Goal: Navigation & Orientation: Understand site structure

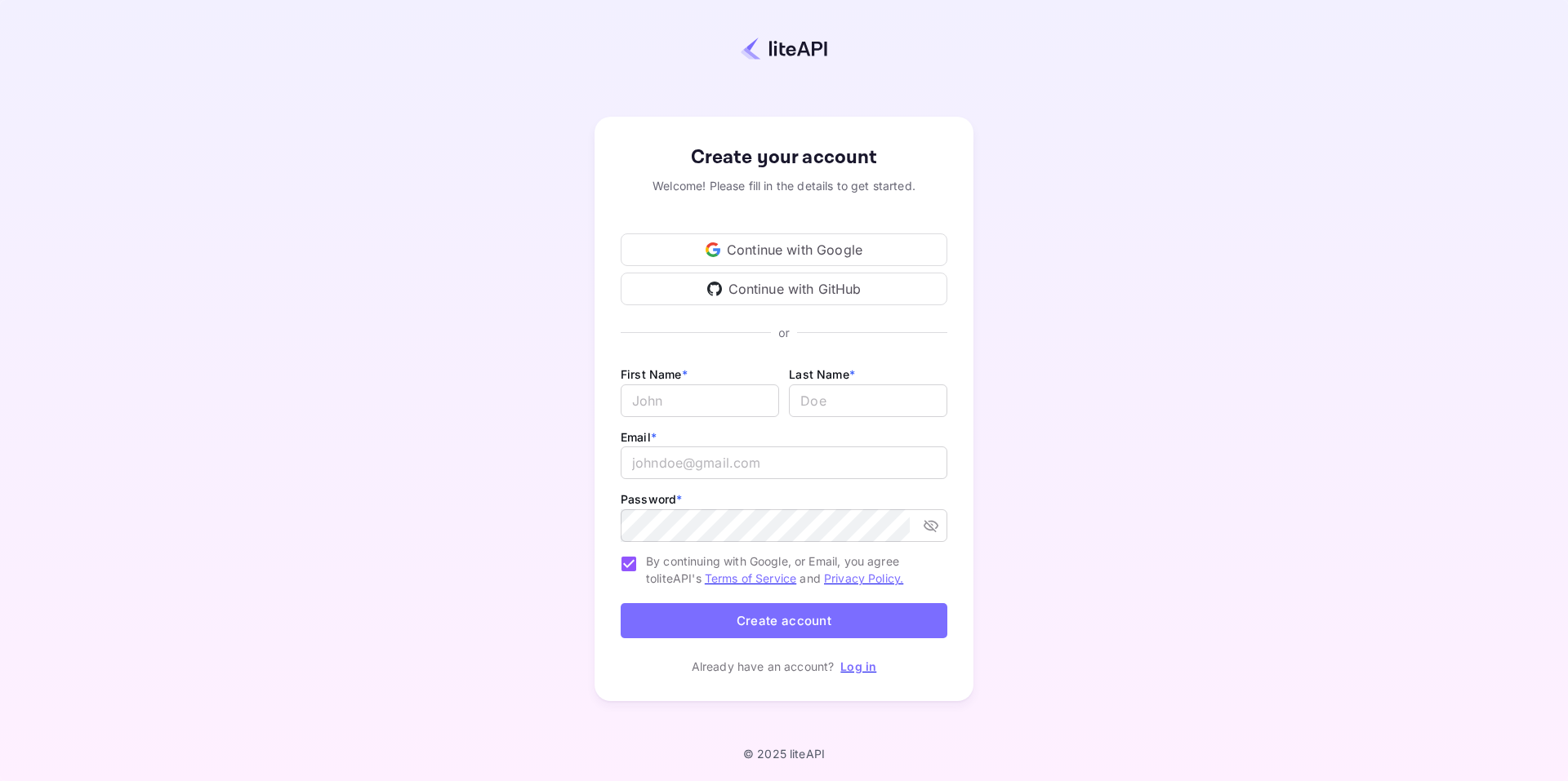
click at [851, 298] on div "Continue with GitHub" at bounding box center [783, 288] width 326 height 33
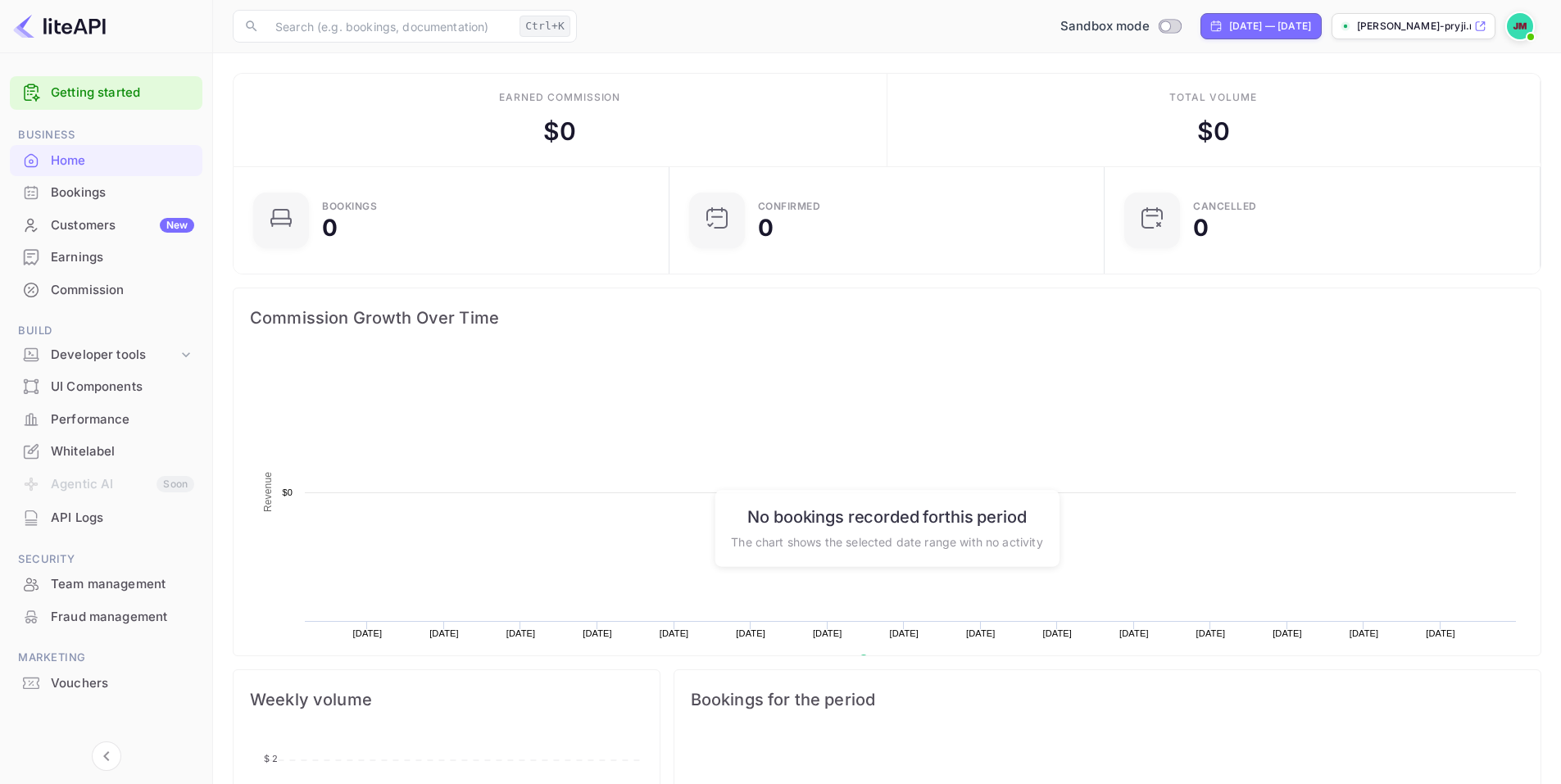
scroll to position [254, 413]
click at [151, 391] on div "UI Components" at bounding box center [122, 387] width 143 height 19
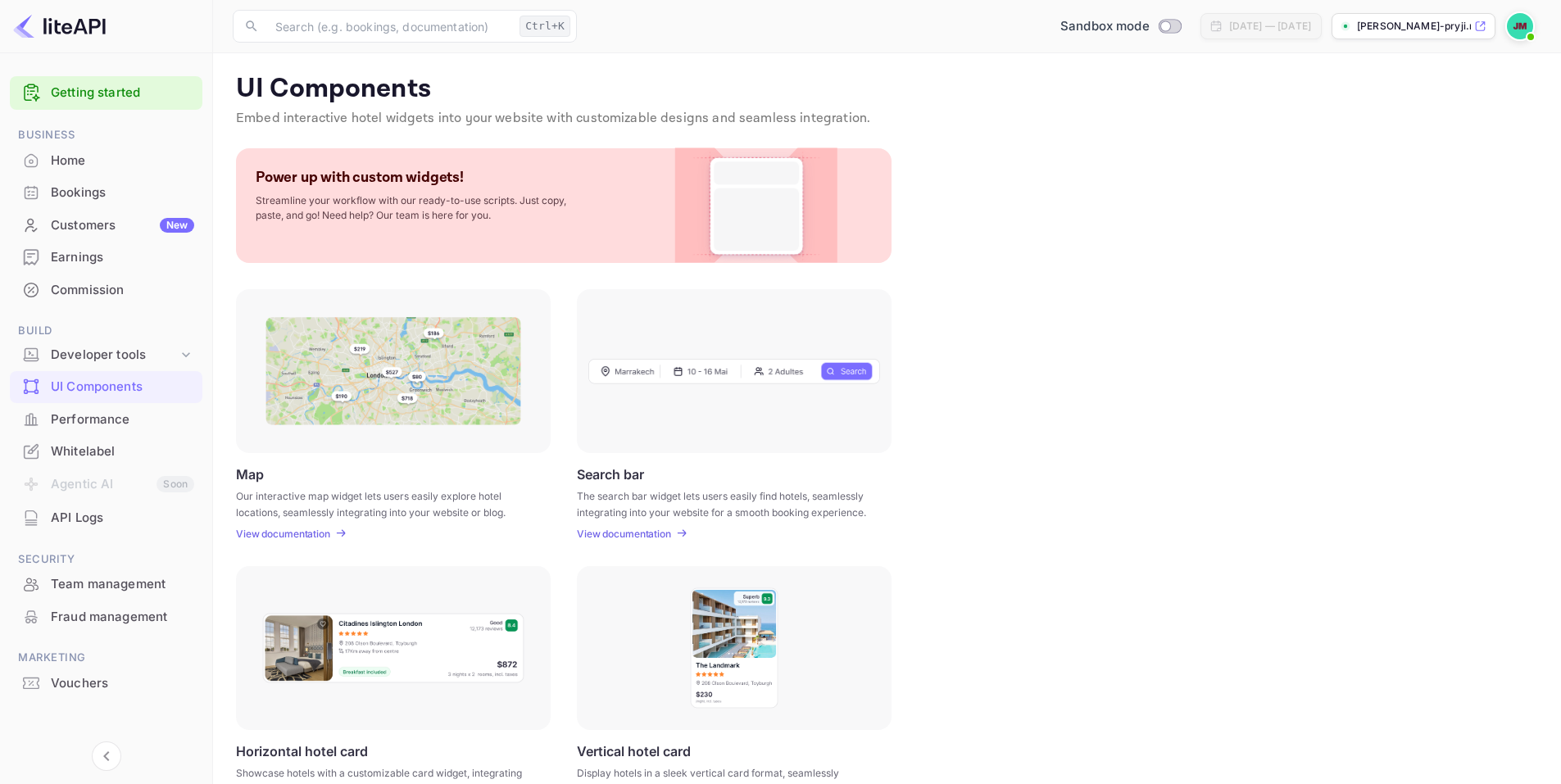
click at [84, 155] on div "Home" at bounding box center [122, 161] width 143 height 19
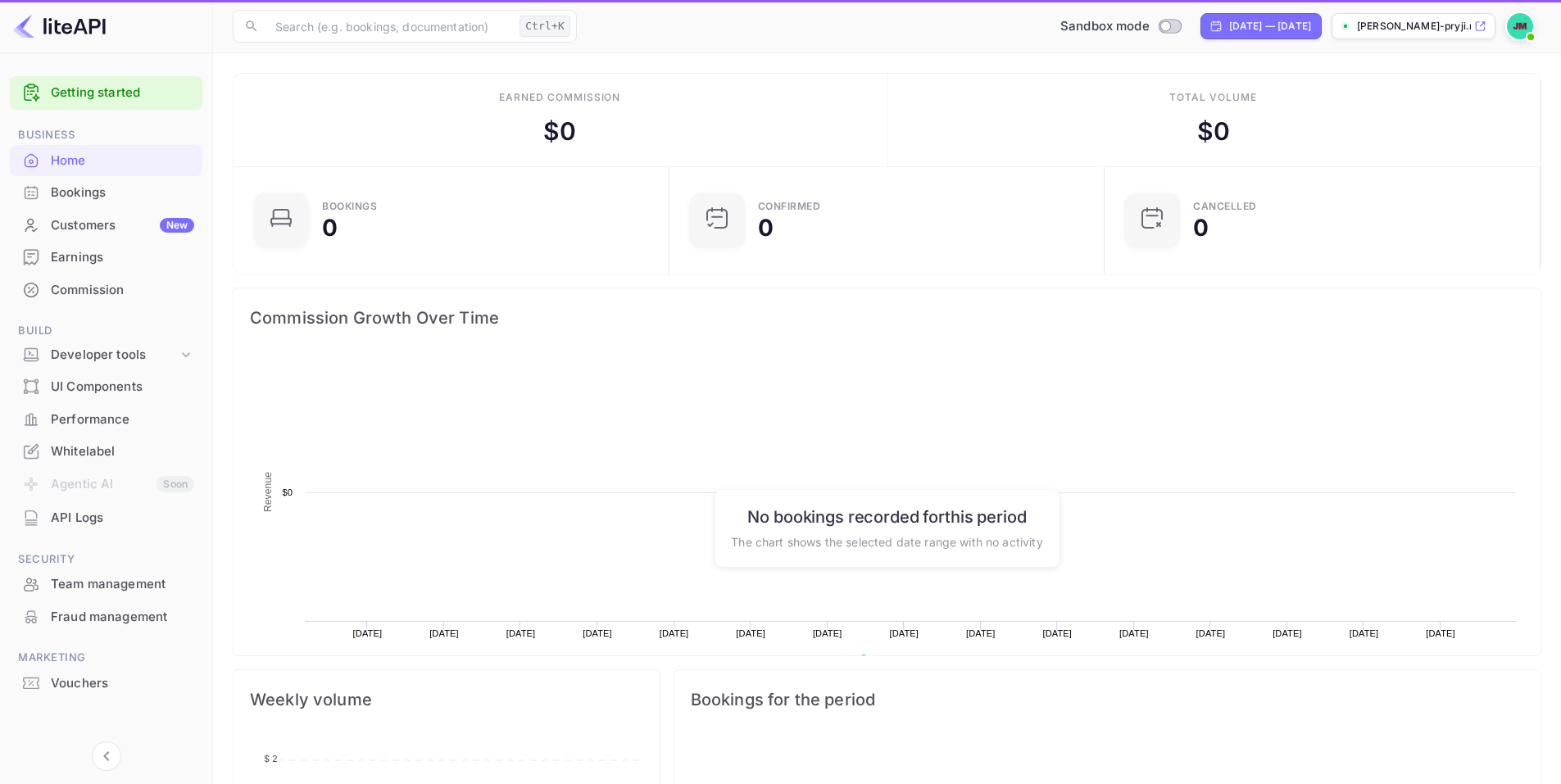
scroll to position [254, 413]
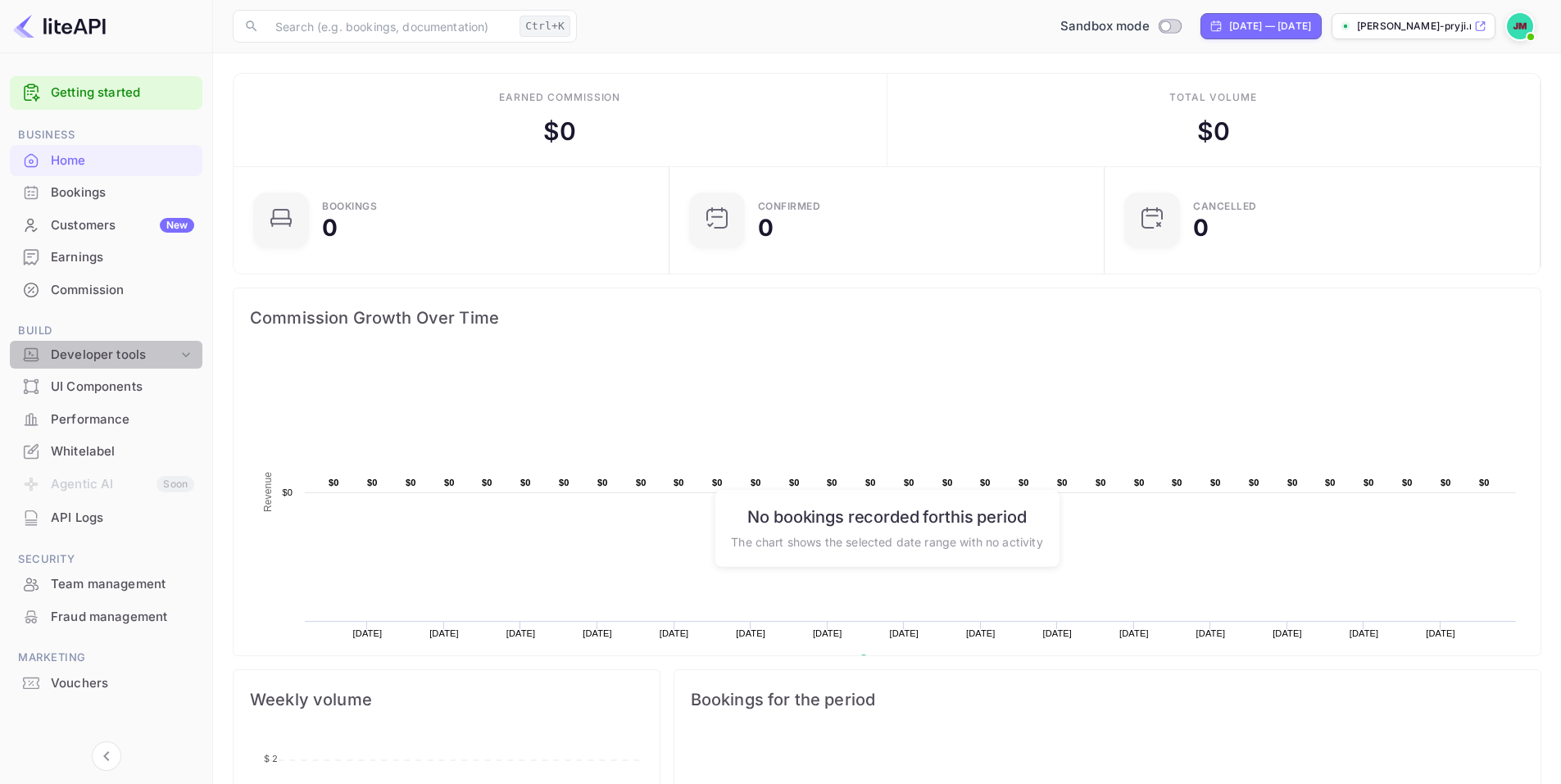
click at [195, 354] on div "Developer tools" at bounding box center [106, 355] width 193 height 29
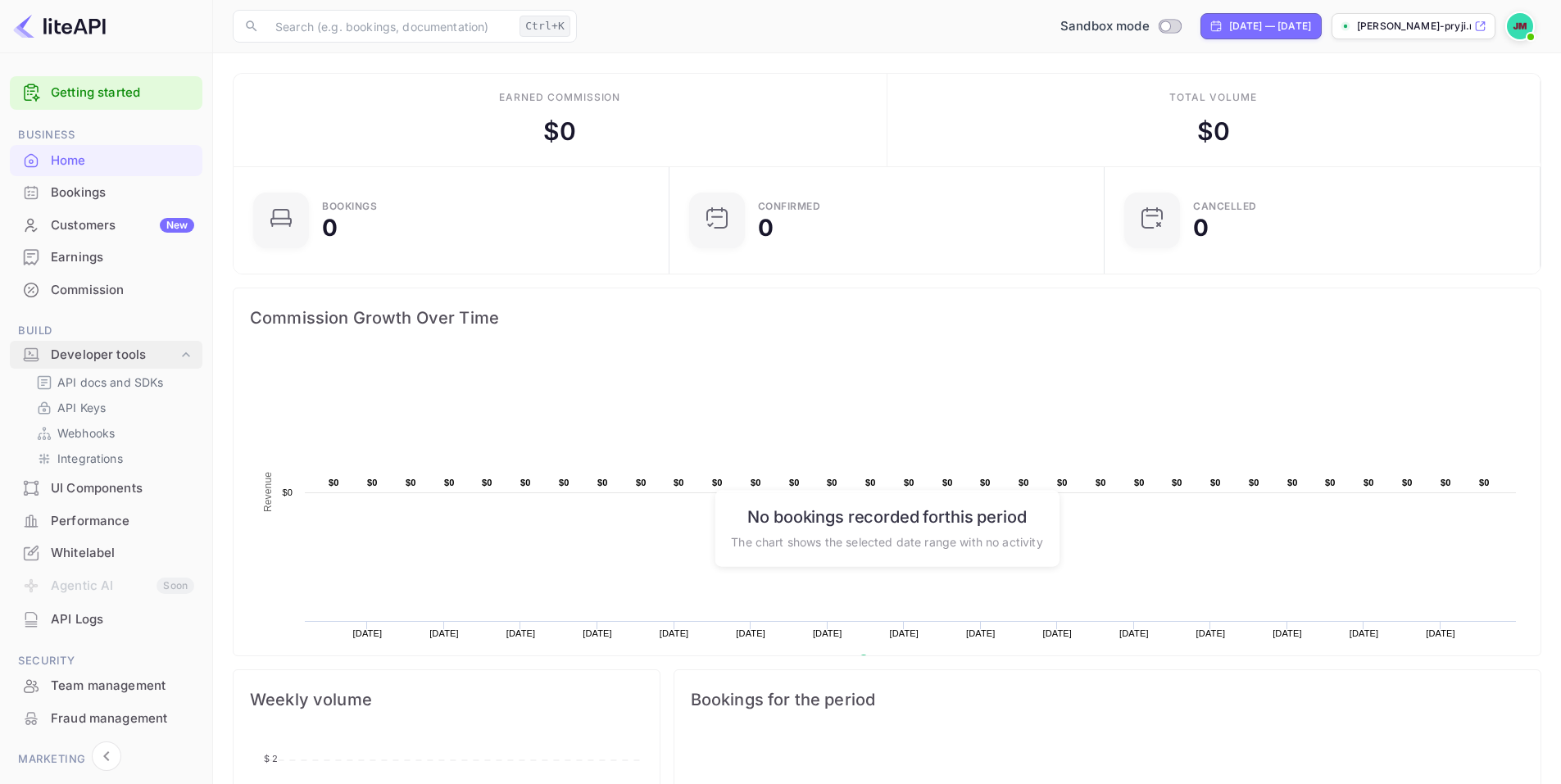
click at [189, 356] on icon at bounding box center [186, 354] width 8 height 5
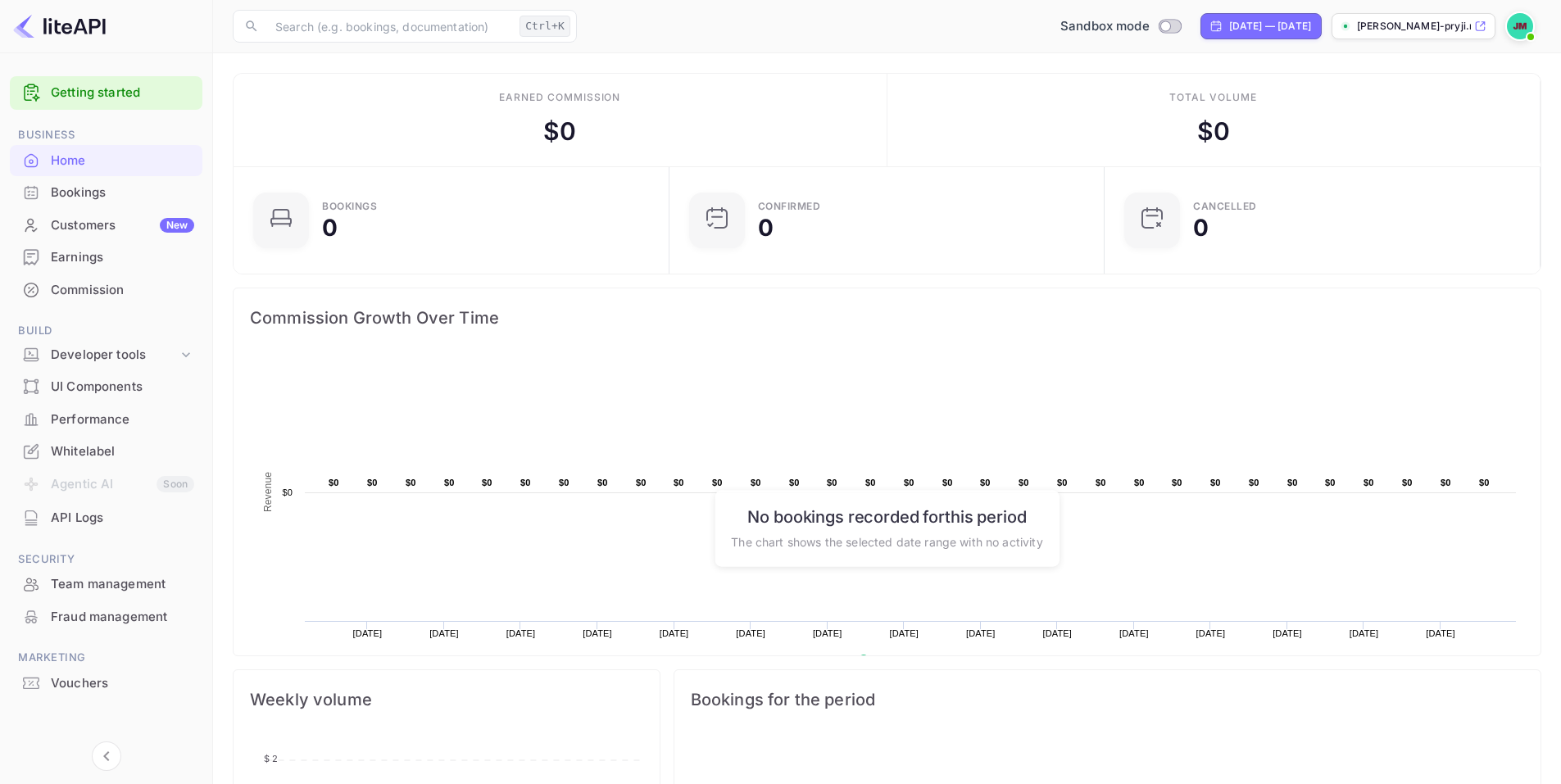
click at [104, 88] on link "Getting started" at bounding box center [122, 93] width 143 height 19
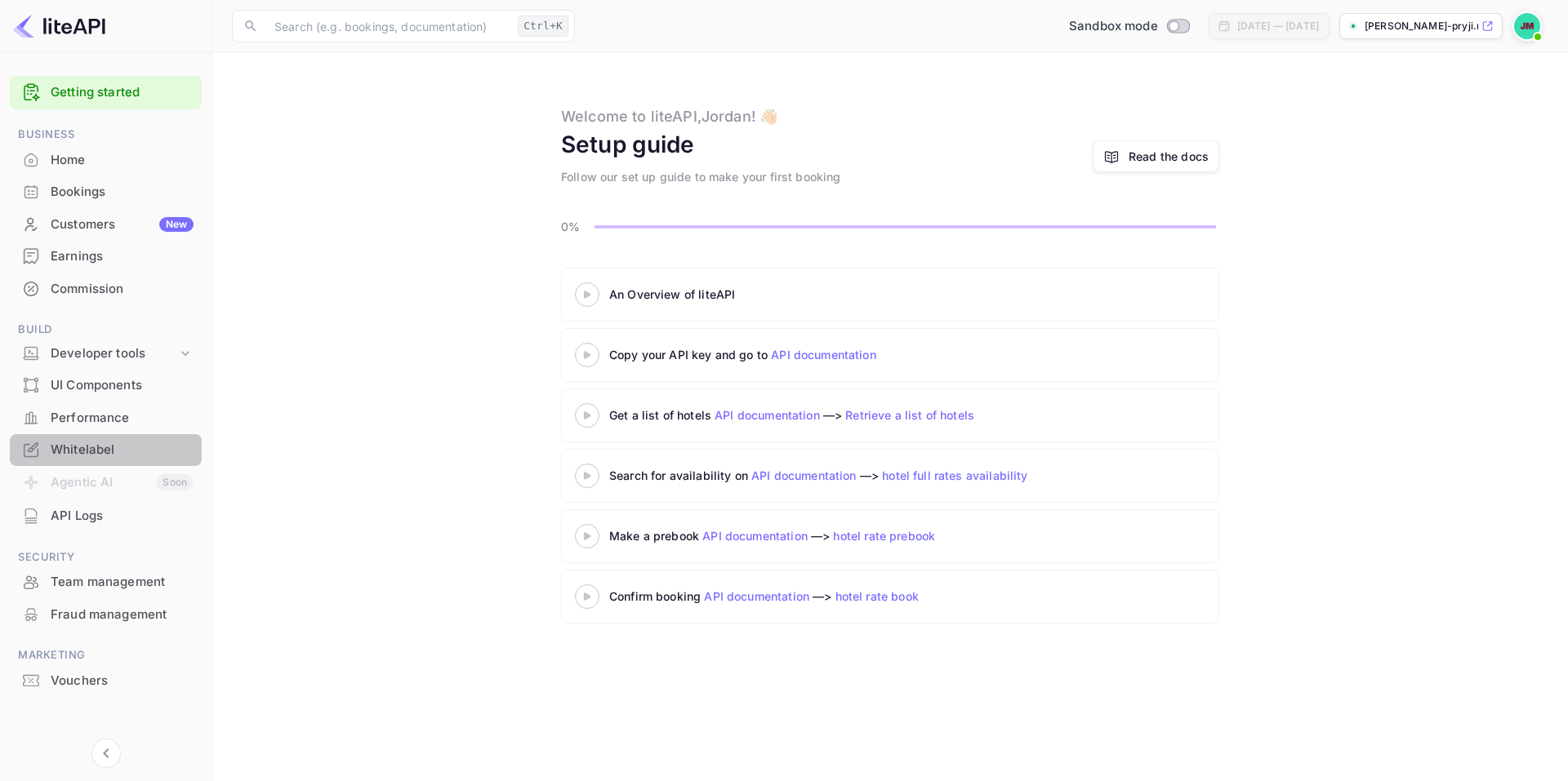
click at [127, 439] on div "Whitelabel" at bounding box center [106, 450] width 192 height 32
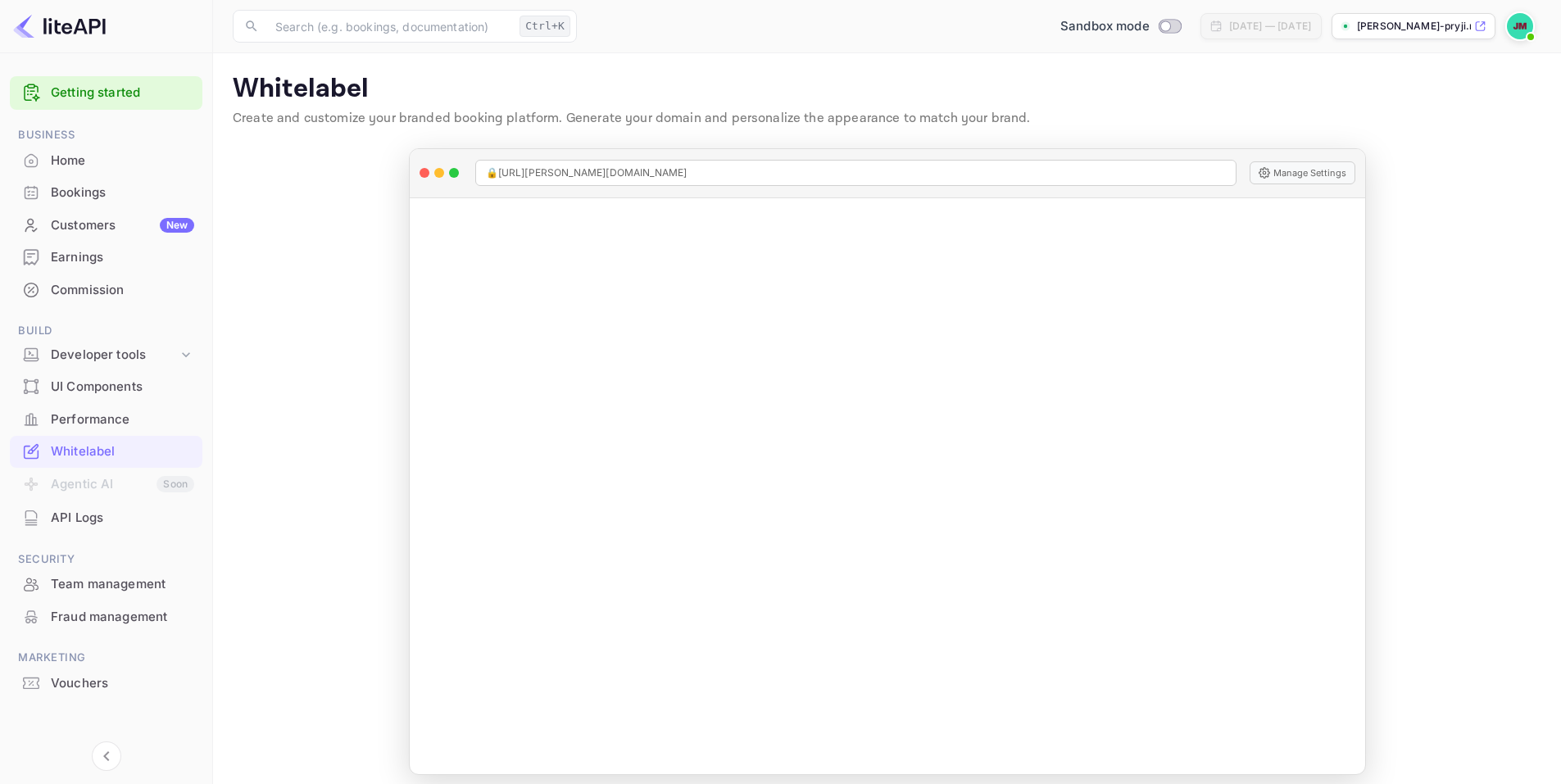
scroll to position [11, 0]
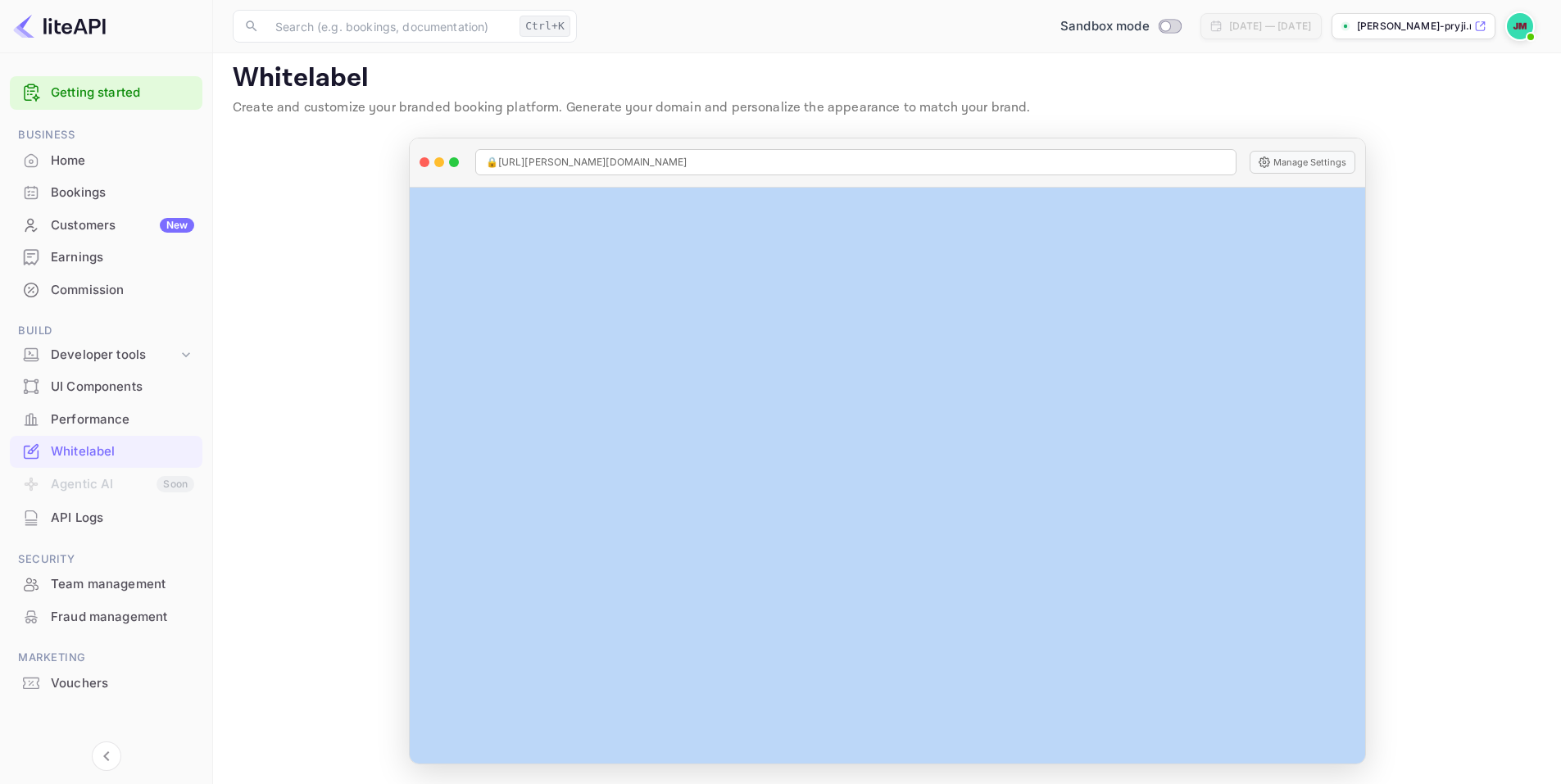
drag, startPoint x: 1363, startPoint y: 294, endPoint x: 1416, endPoint y: 421, distance: 137.6
click at [1416, 421] on main "Signing in with github... Whitelabel Create and customize your branded booking …" at bounding box center [887, 413] width 1348 height 741
click at [116, 421] on div "Performance" at bounding box center [122, 420] width 143 height 19
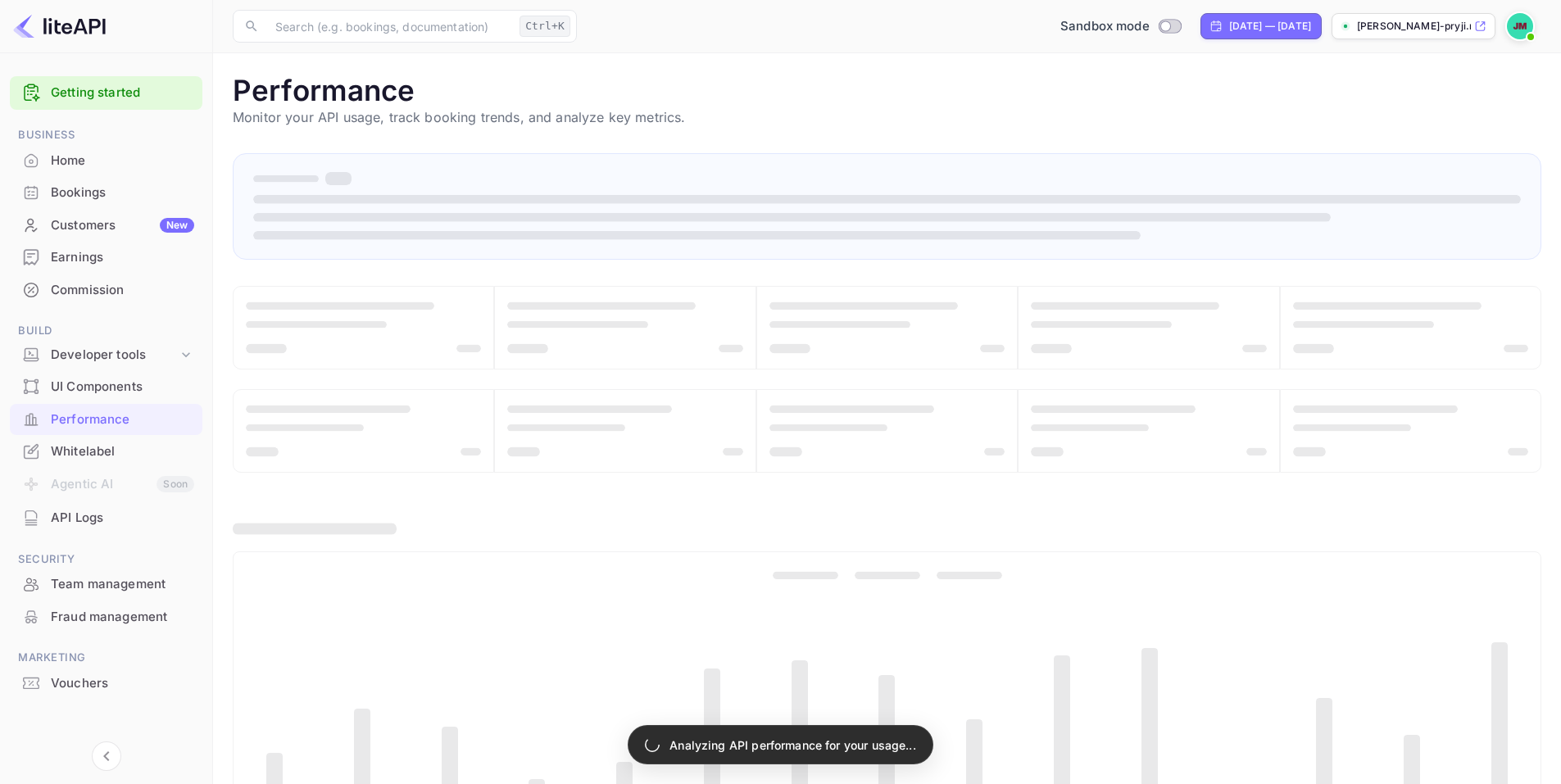
click at [71, 165] on div "Home" at bounding box center [122, 161] width 143 height 19
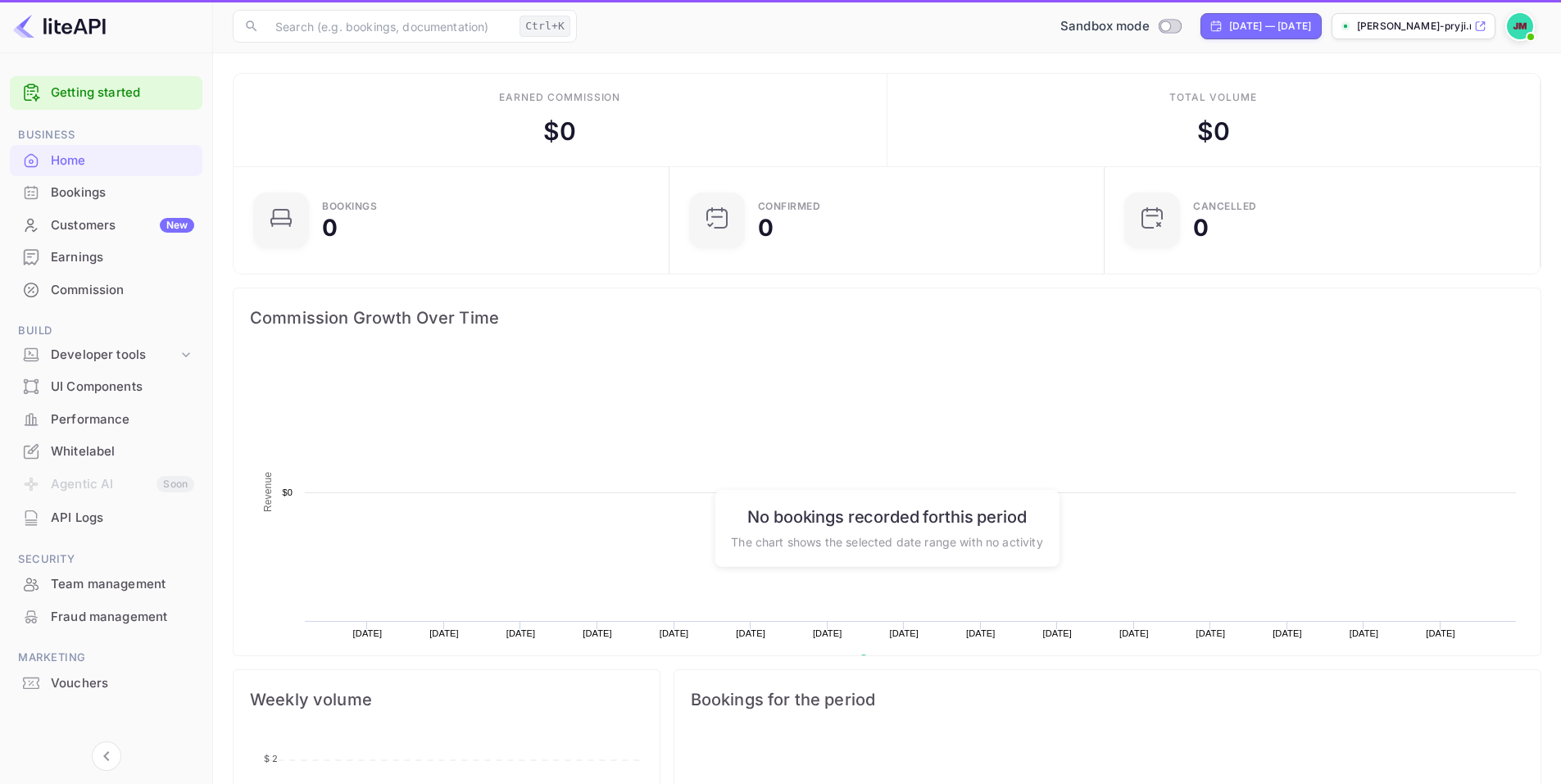
scroll to position [254, 413]
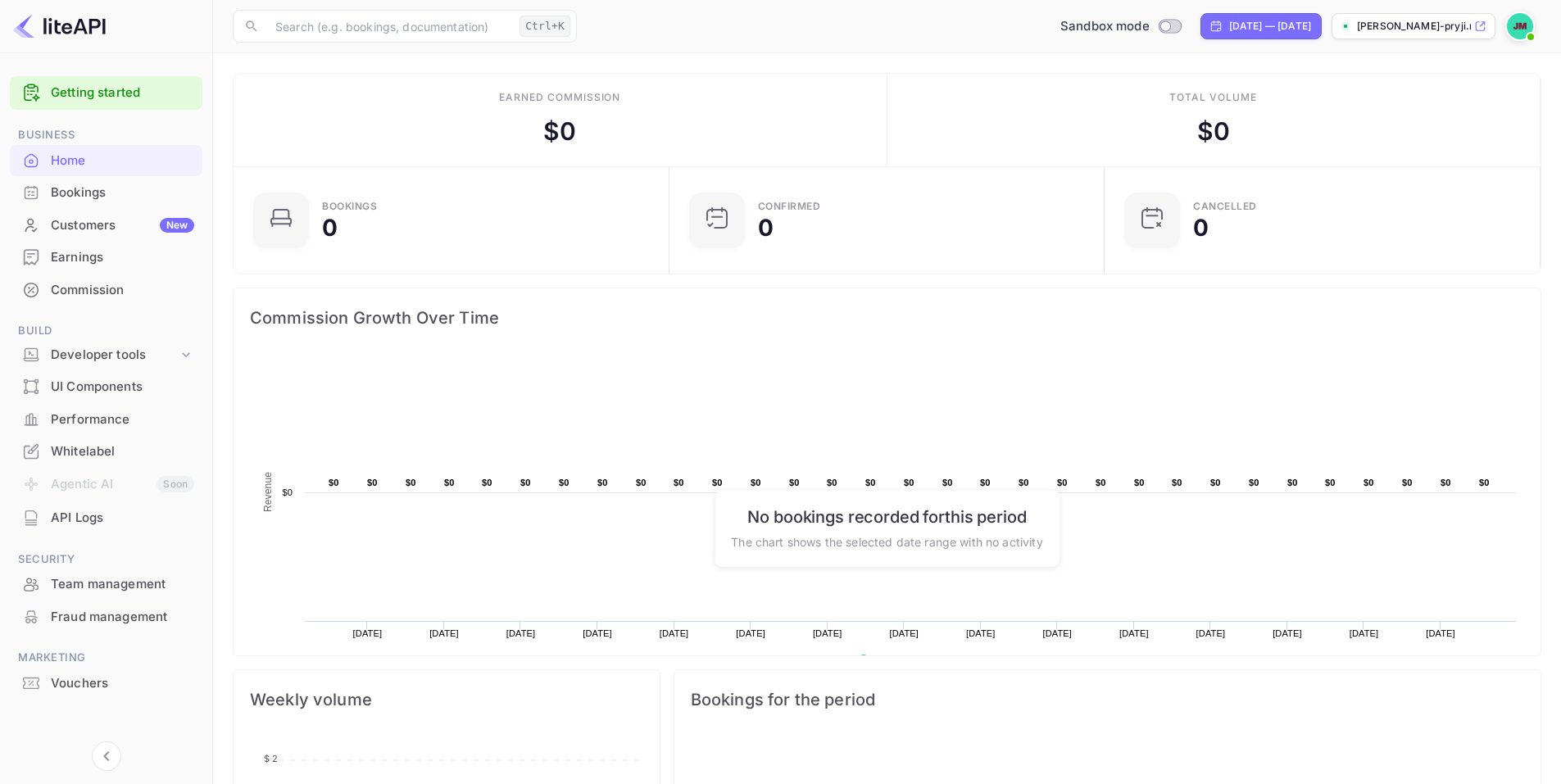
click at [1517, 27] on img at bounding box center [1520, 26] width 26 height 26
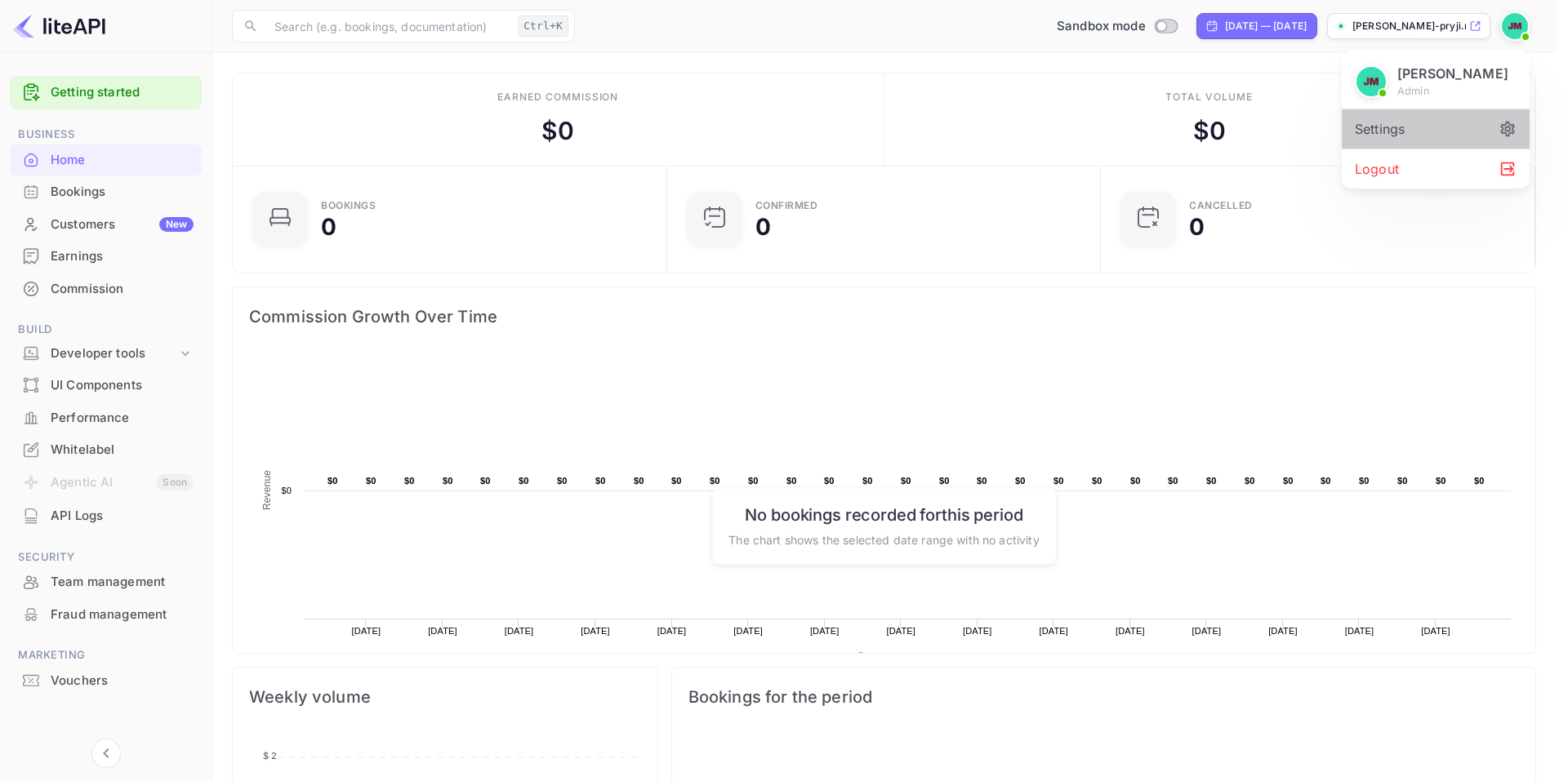
click at [1488, 138] on div "Settings" at bounding box center [1436, 128] width 188 height 39
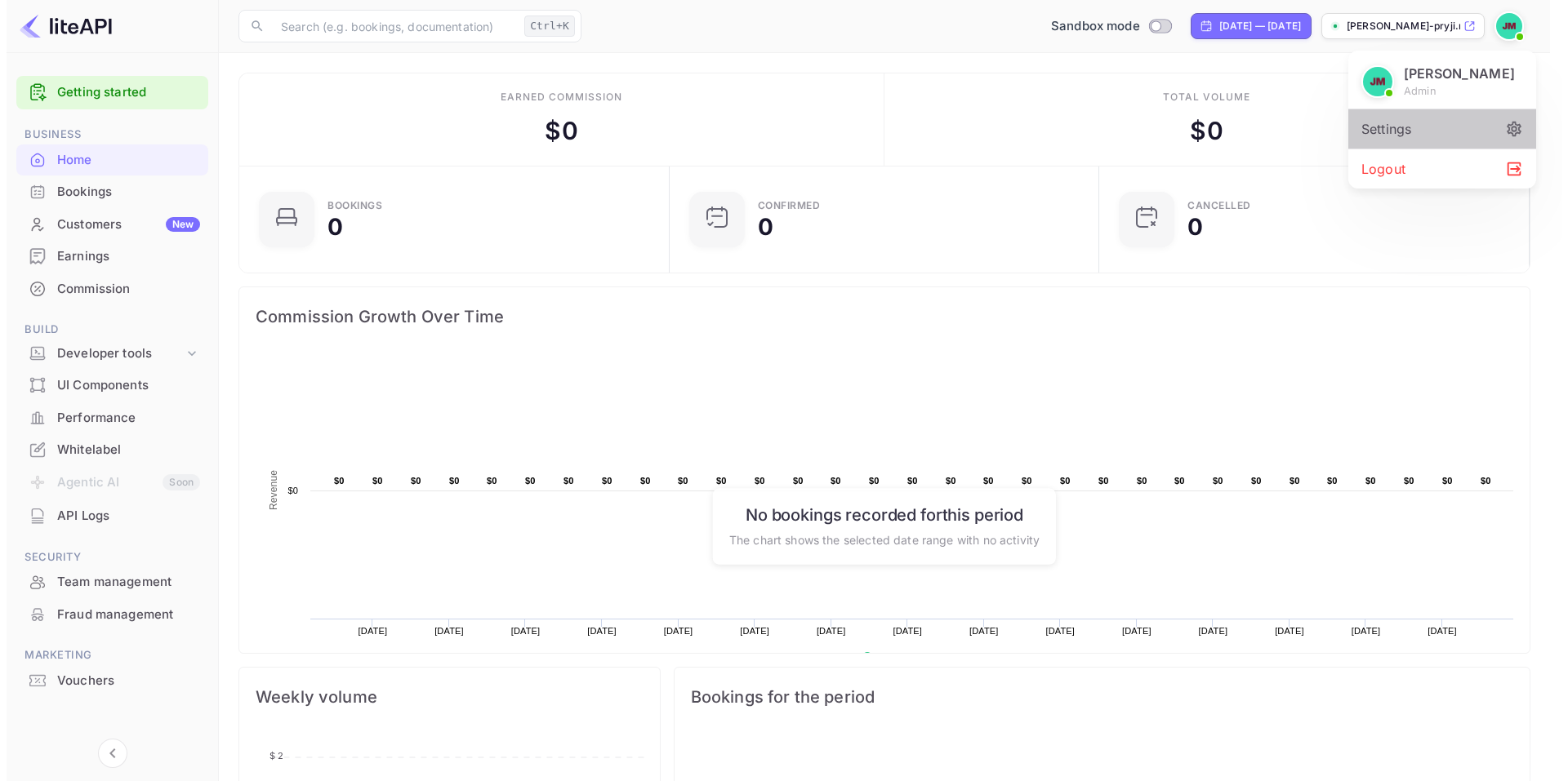
scroll to position [13, 13]
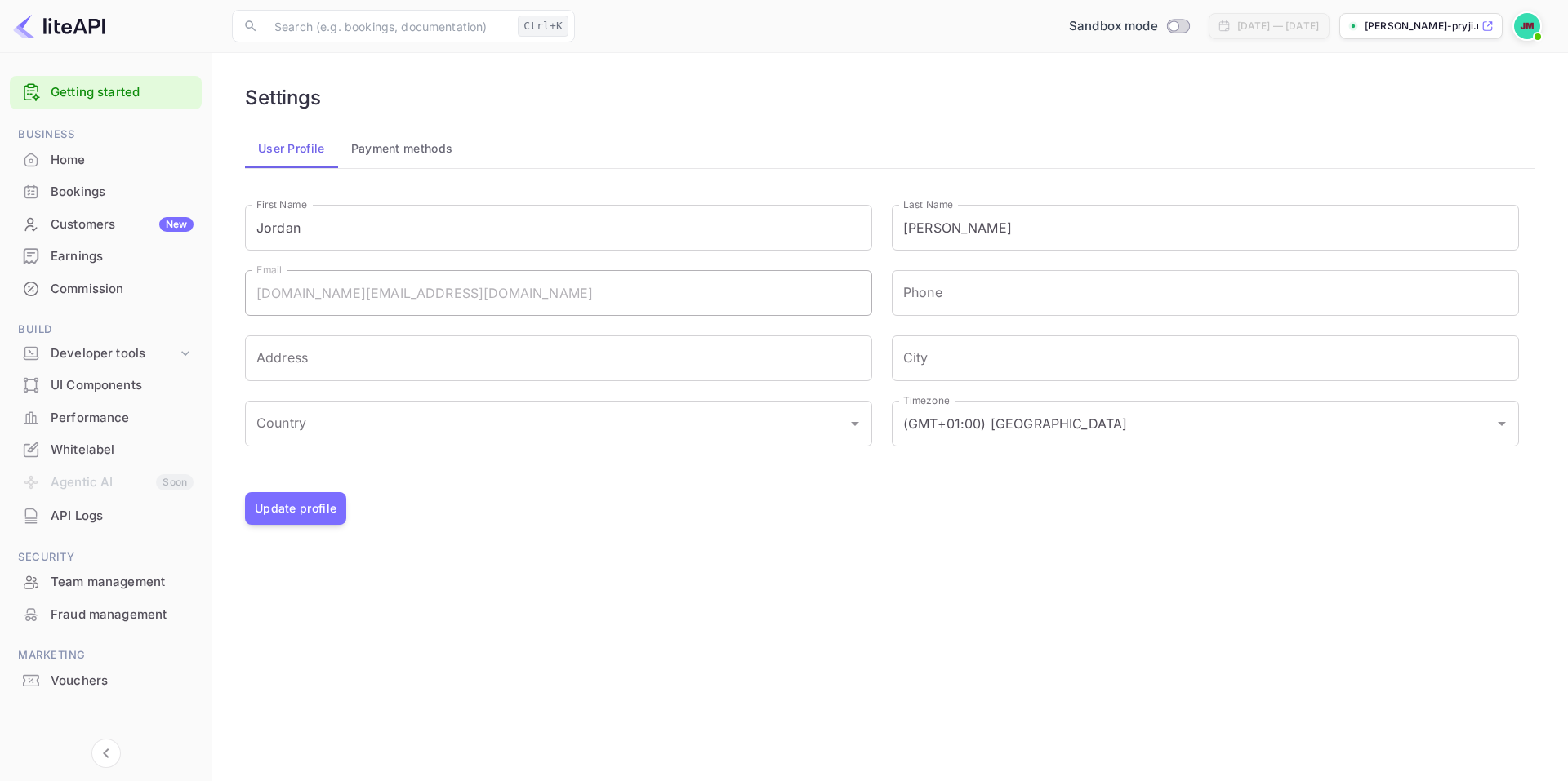
click at [403, 158] on button "Payment methods" at bounding box center [402, 148] width 128 height 39
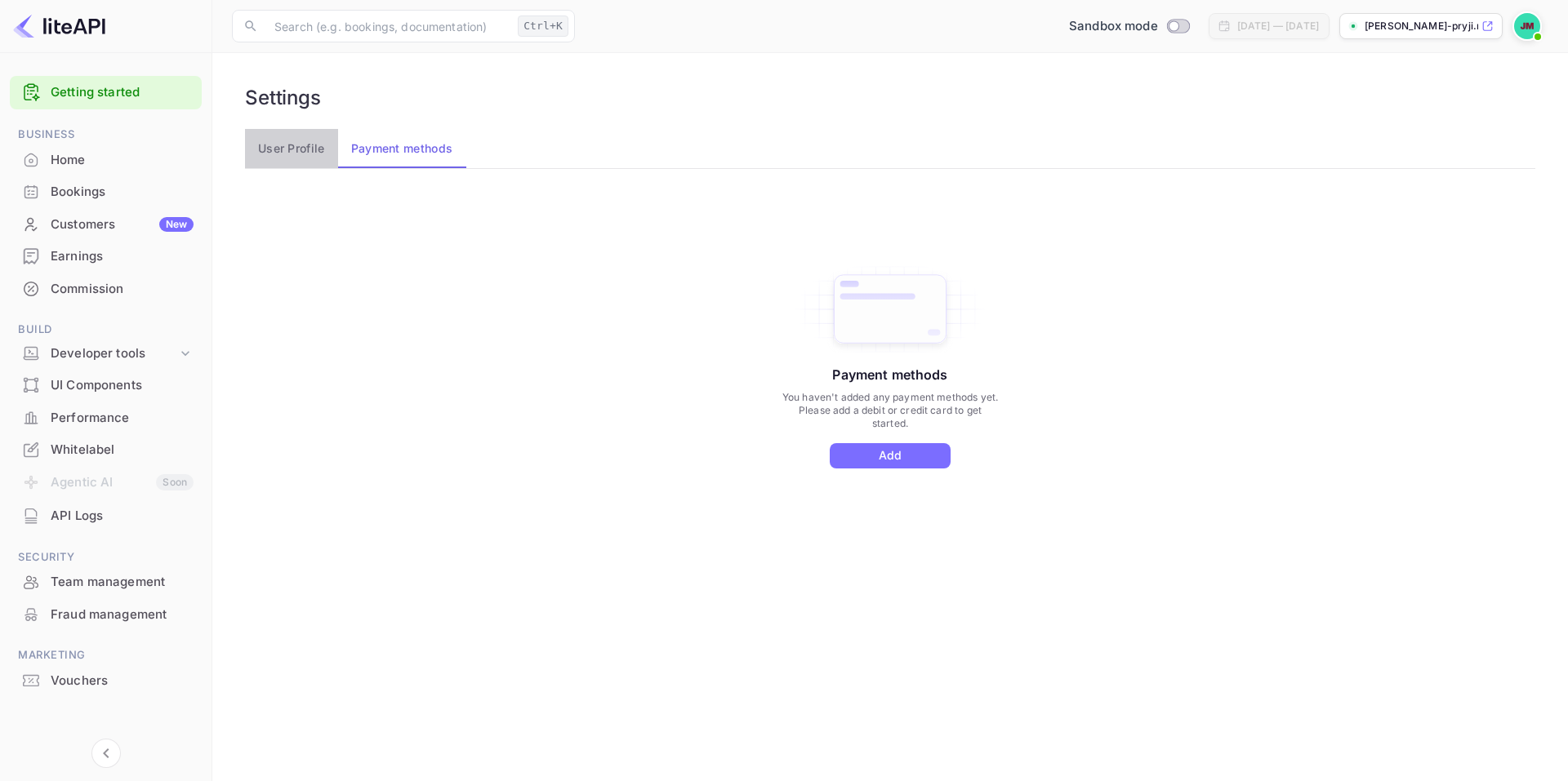
click at [304, 142] on button "User Profile" at bounding box center [291, 148] width 93 height 39
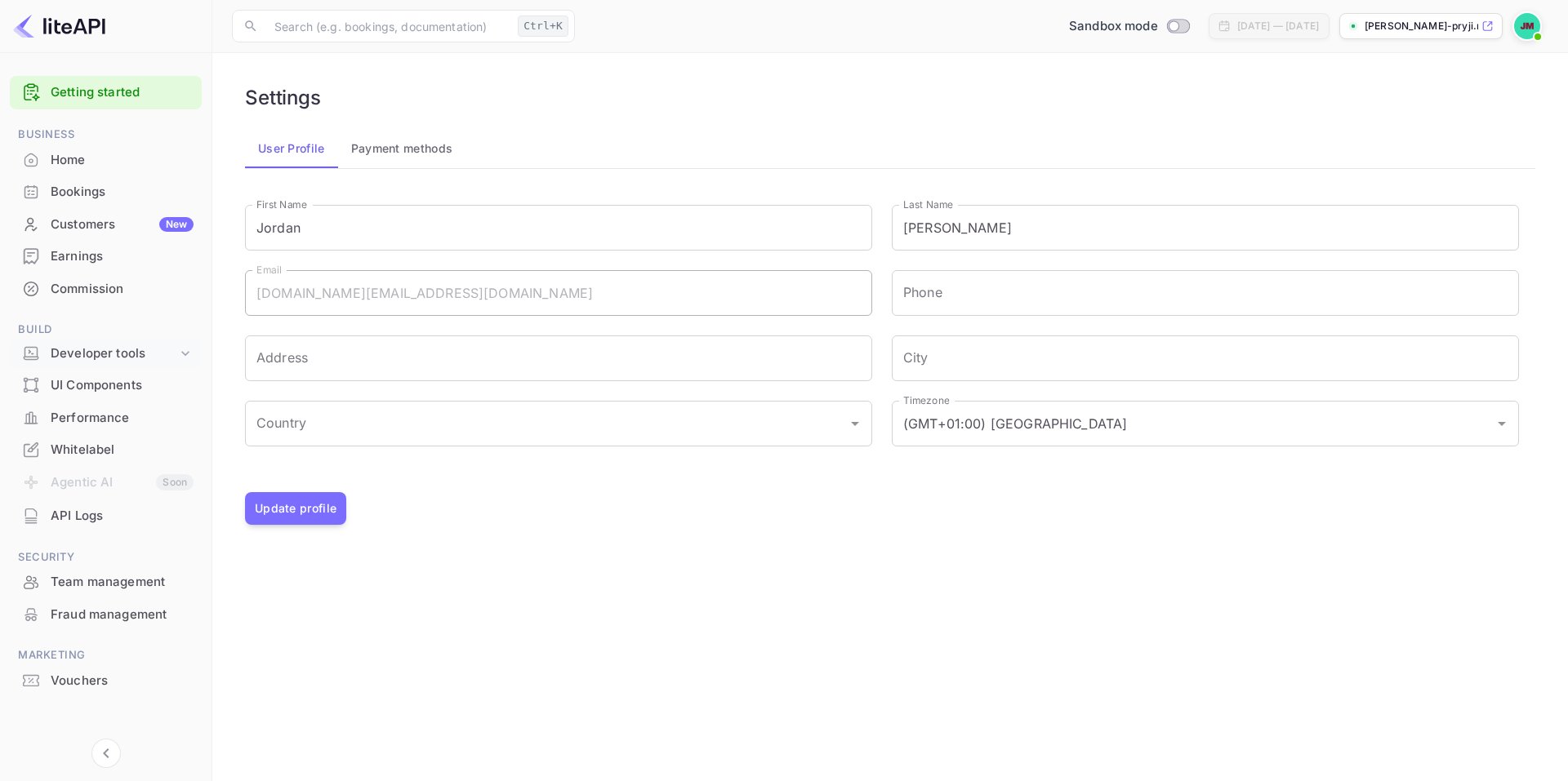
click at [107, 354] on div "Developer tools" at bounding box center [113, 354] width 127 height 18
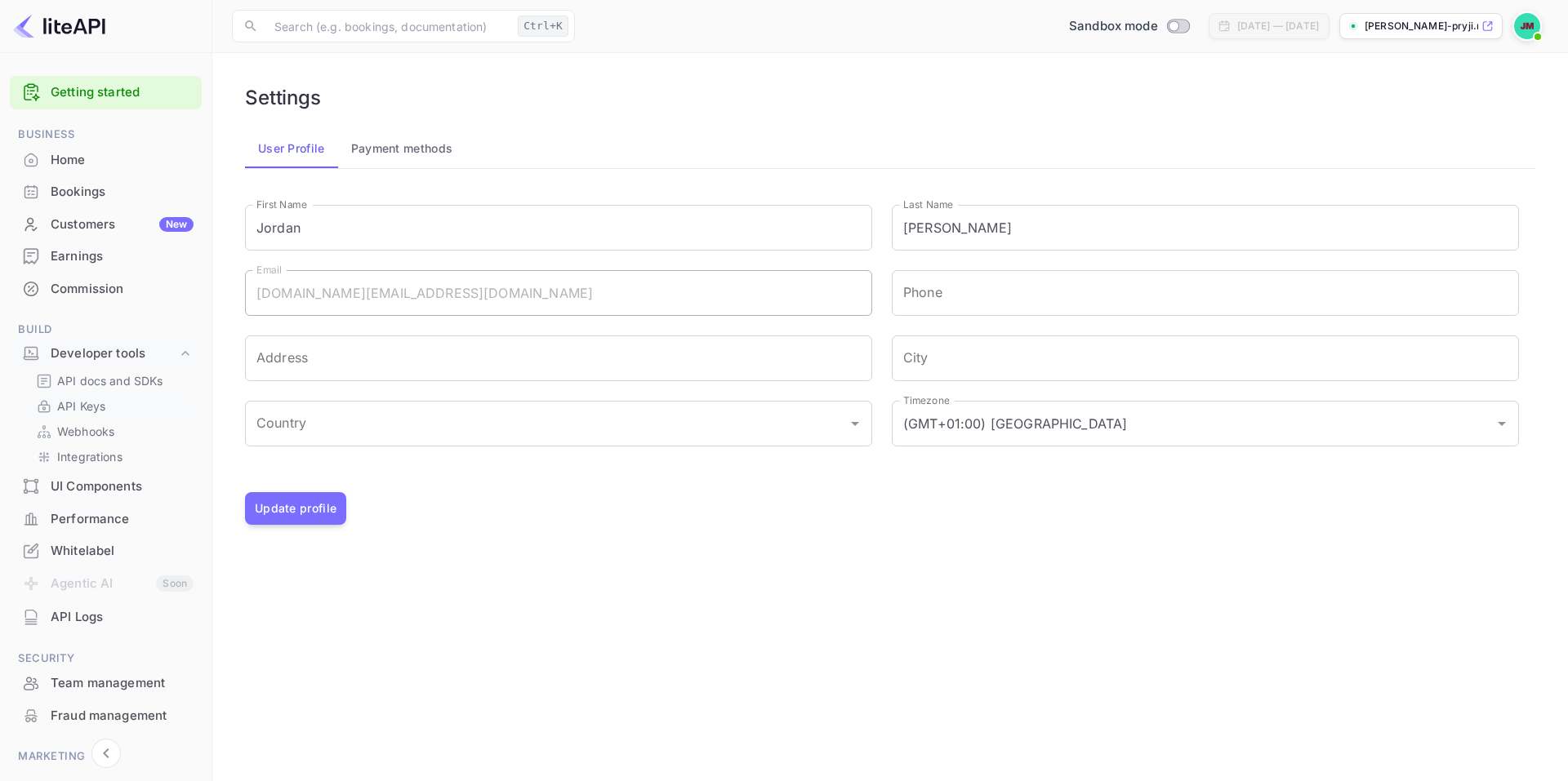
click at [107, 404] on link "API Keys" at bounding box center [112, 406] width 153 height 17
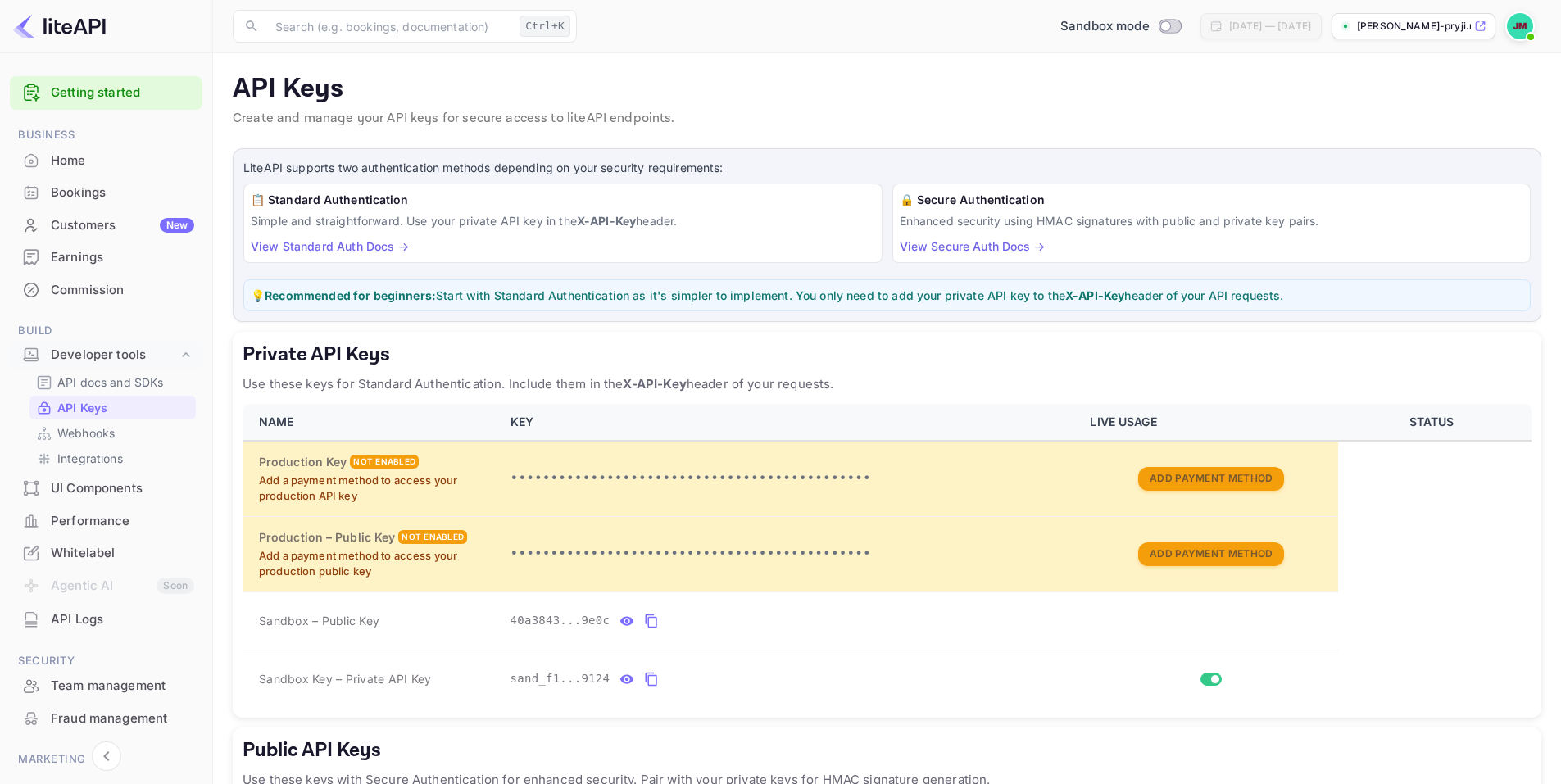
click at [119, 153] on div "Home" at bounding box center [122, 161] width 143 height 19
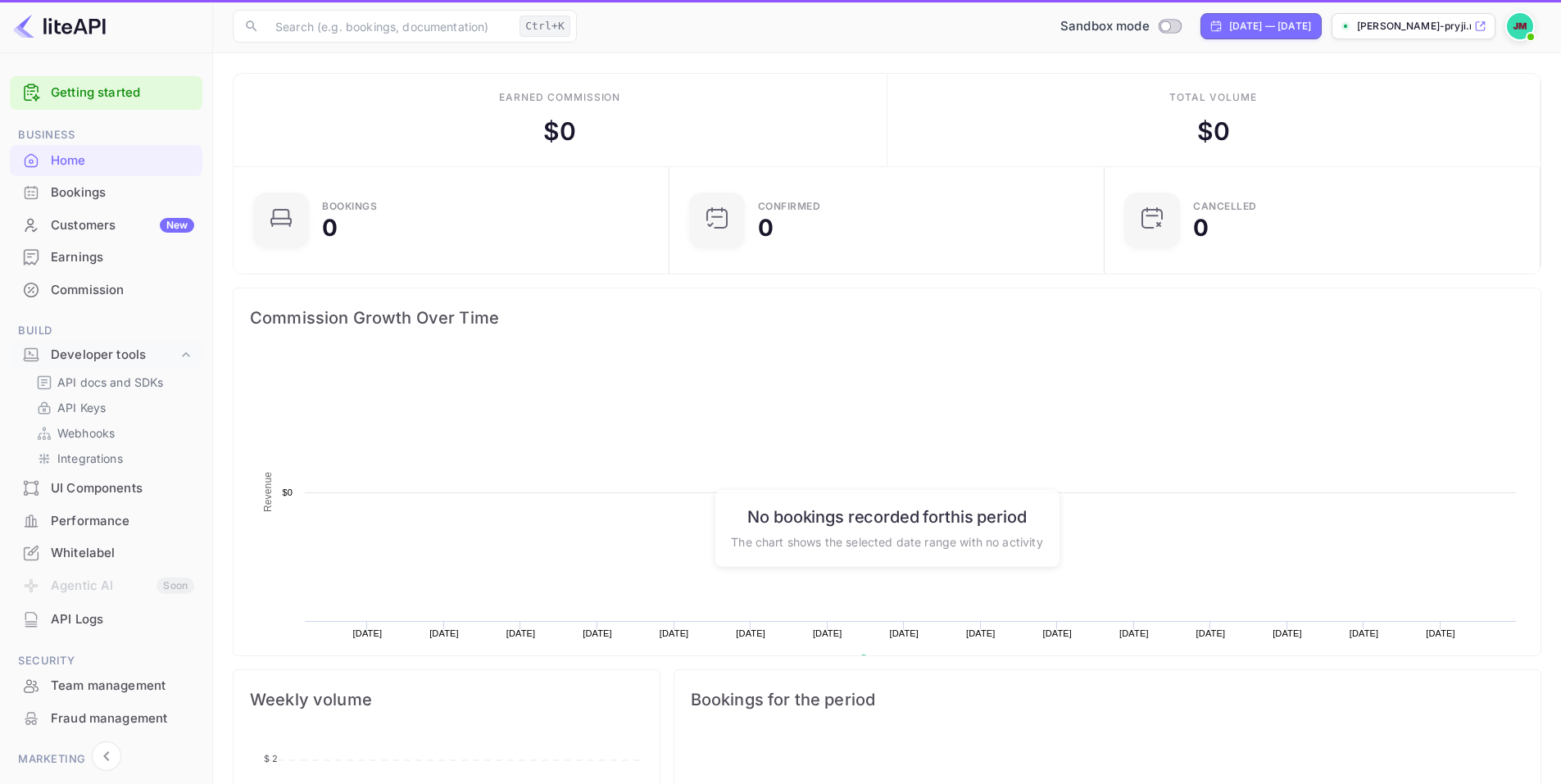
scroll to position [254, 413]
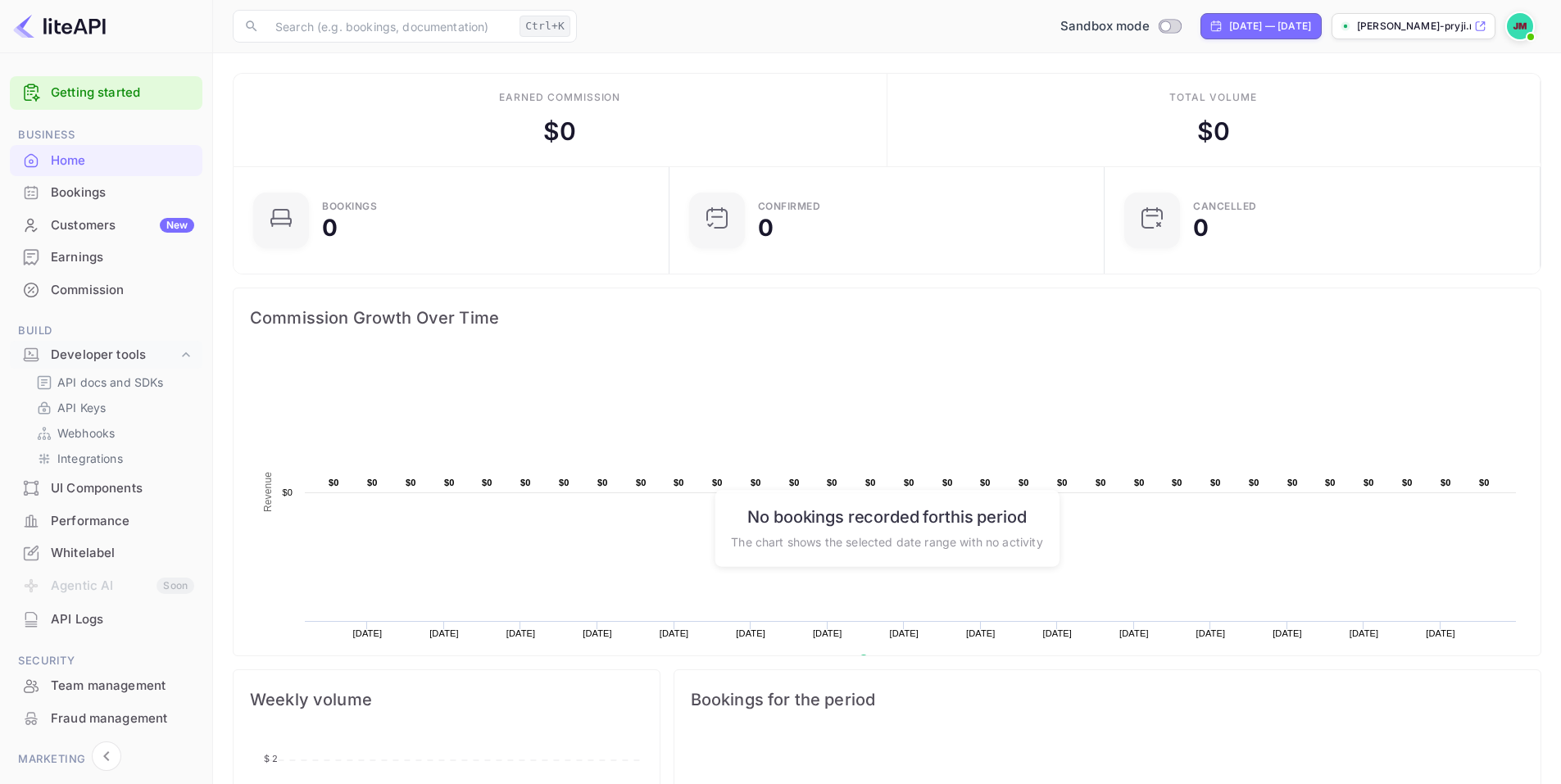
click at [134, 230] on div "Customers New" at bounding box center [122, 225] width 143 height 19
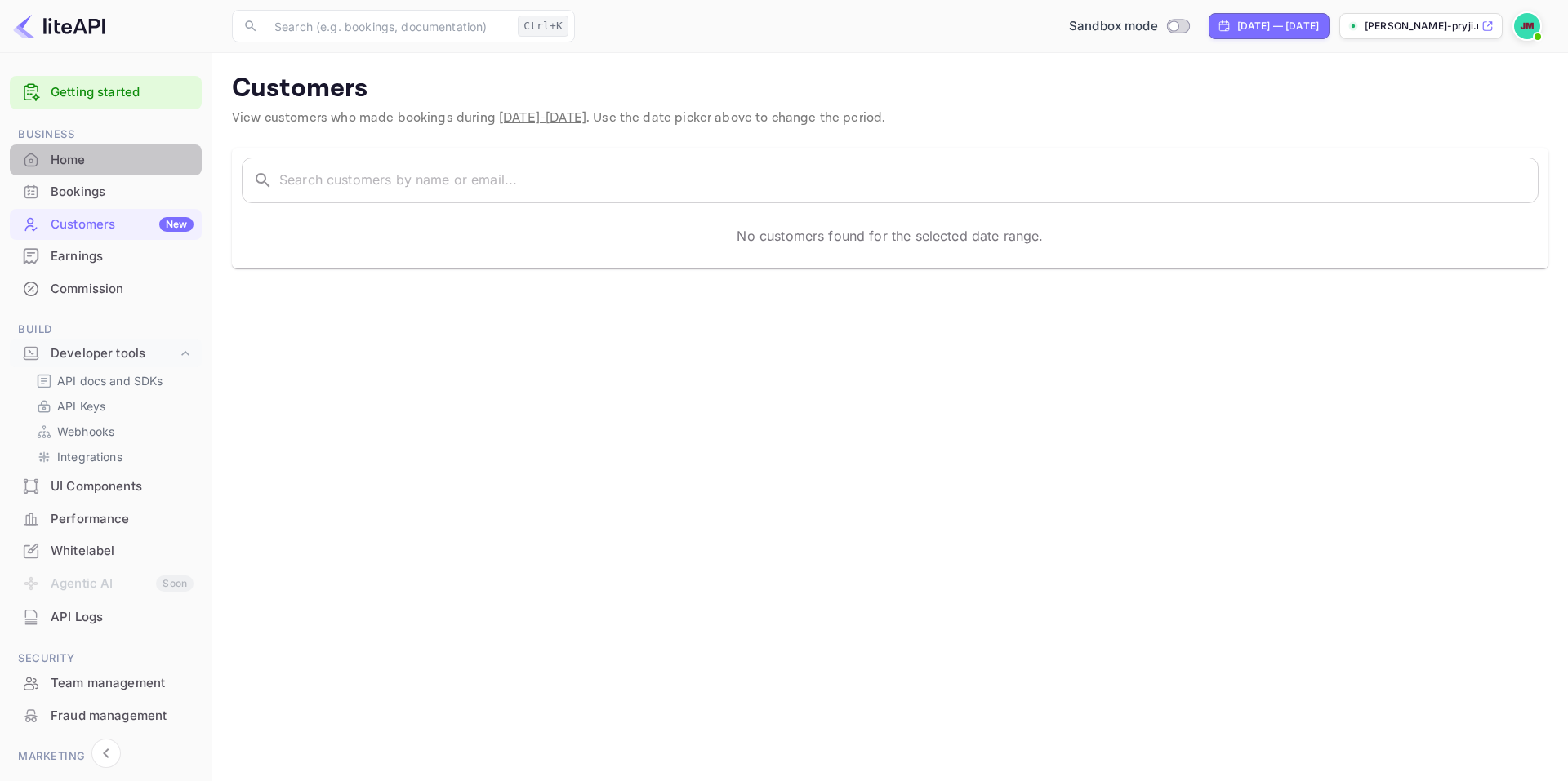
click at [128, 152] on div "Home" at bounding box center [122, 160] width 143 height 18
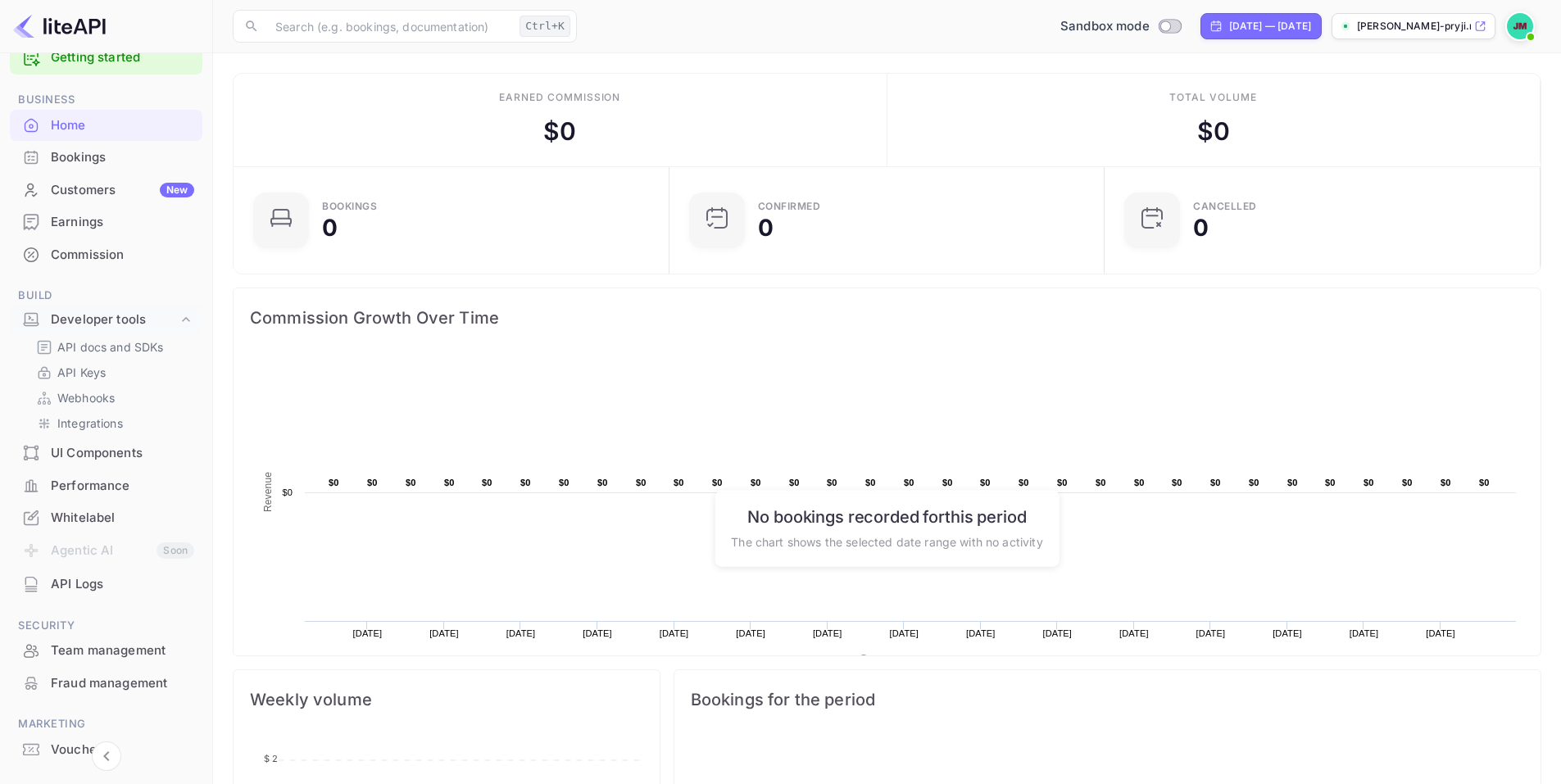
scroll to position [82, 0]
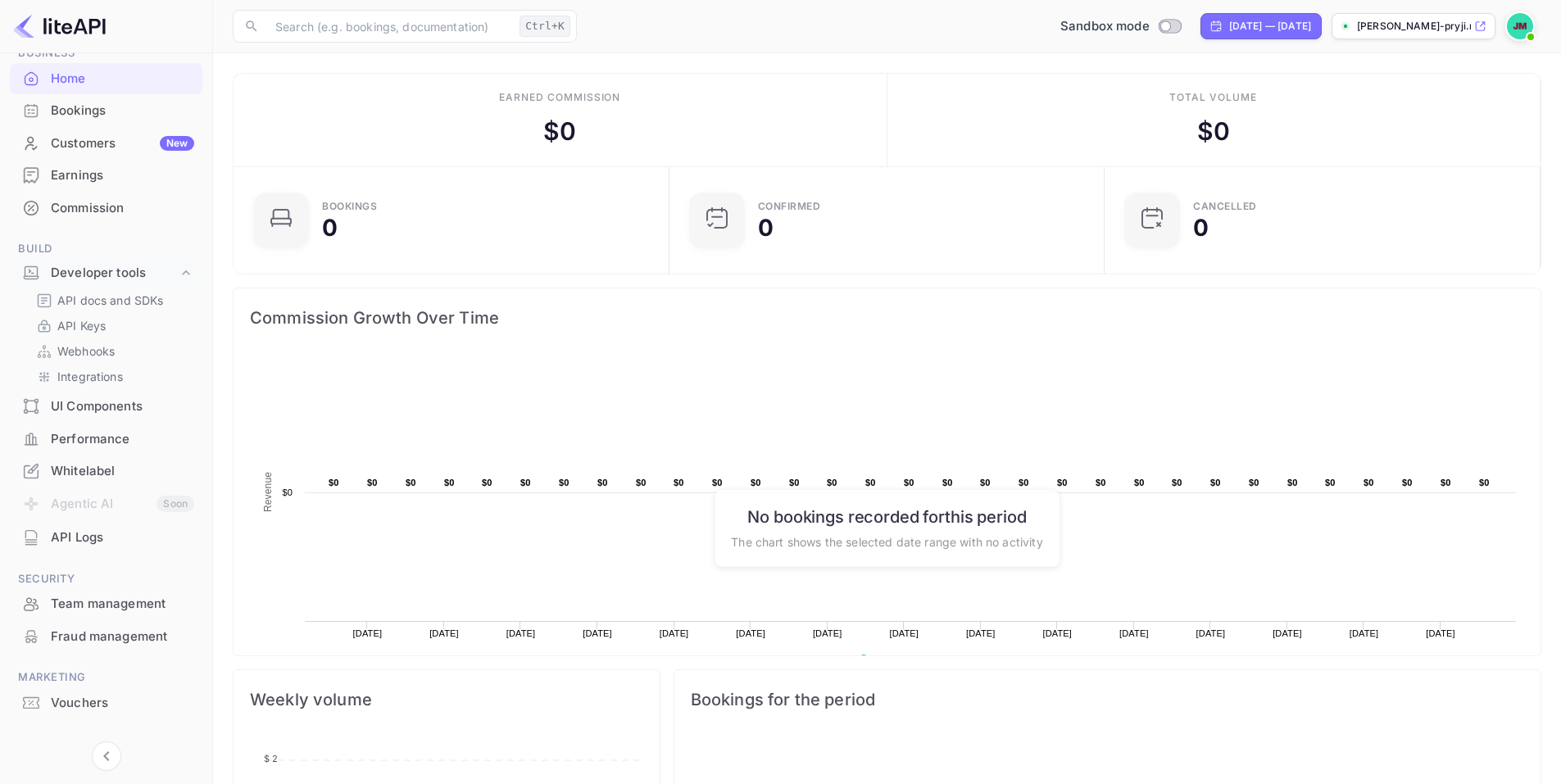
click at [97, 703] on div "Vouchers" at bounding box center [122, 703] width 143 height 19
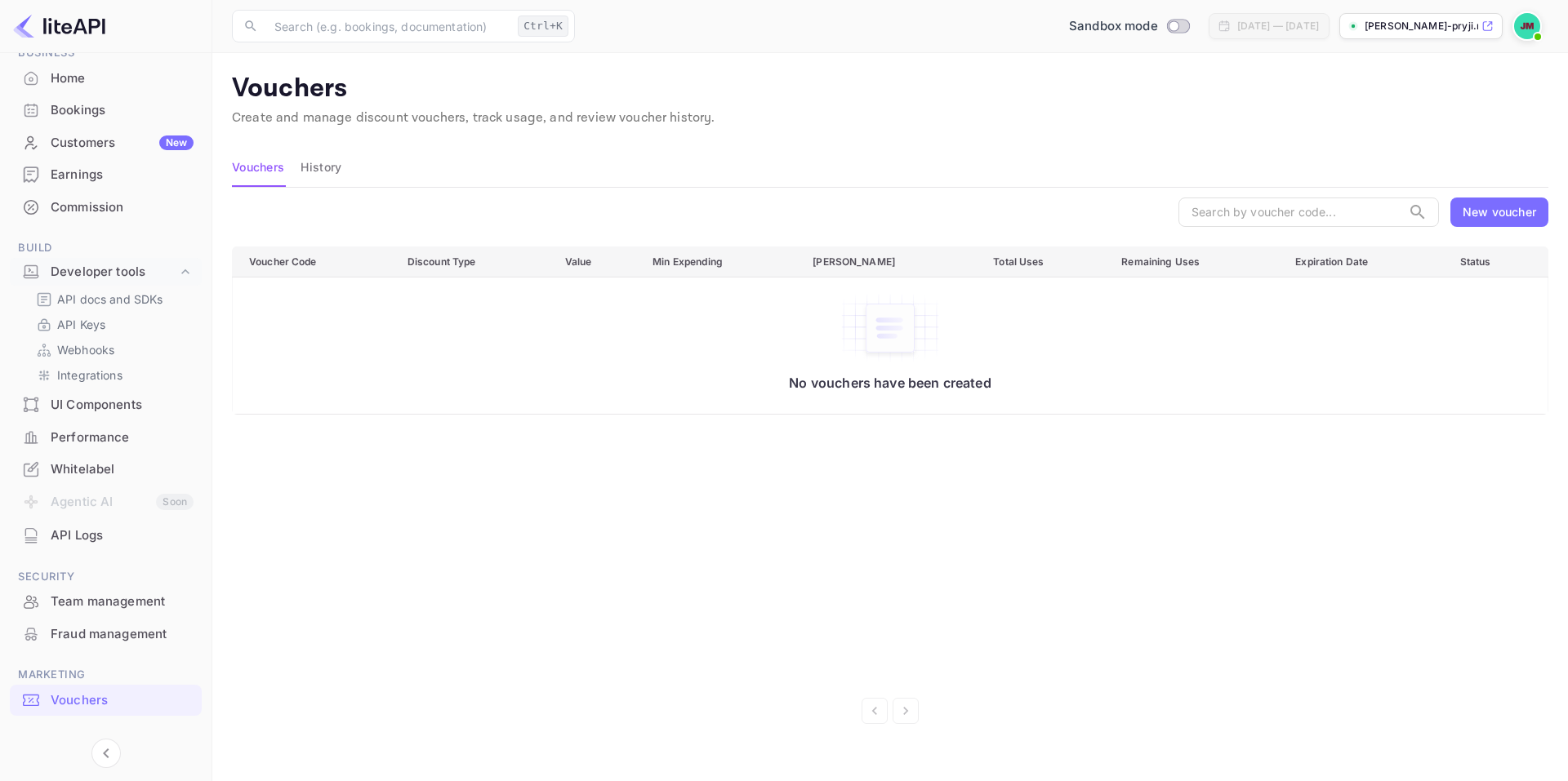
click at [1483, 211] on div "New voucher" at bounding box center [1499, 211] width 74 height 17
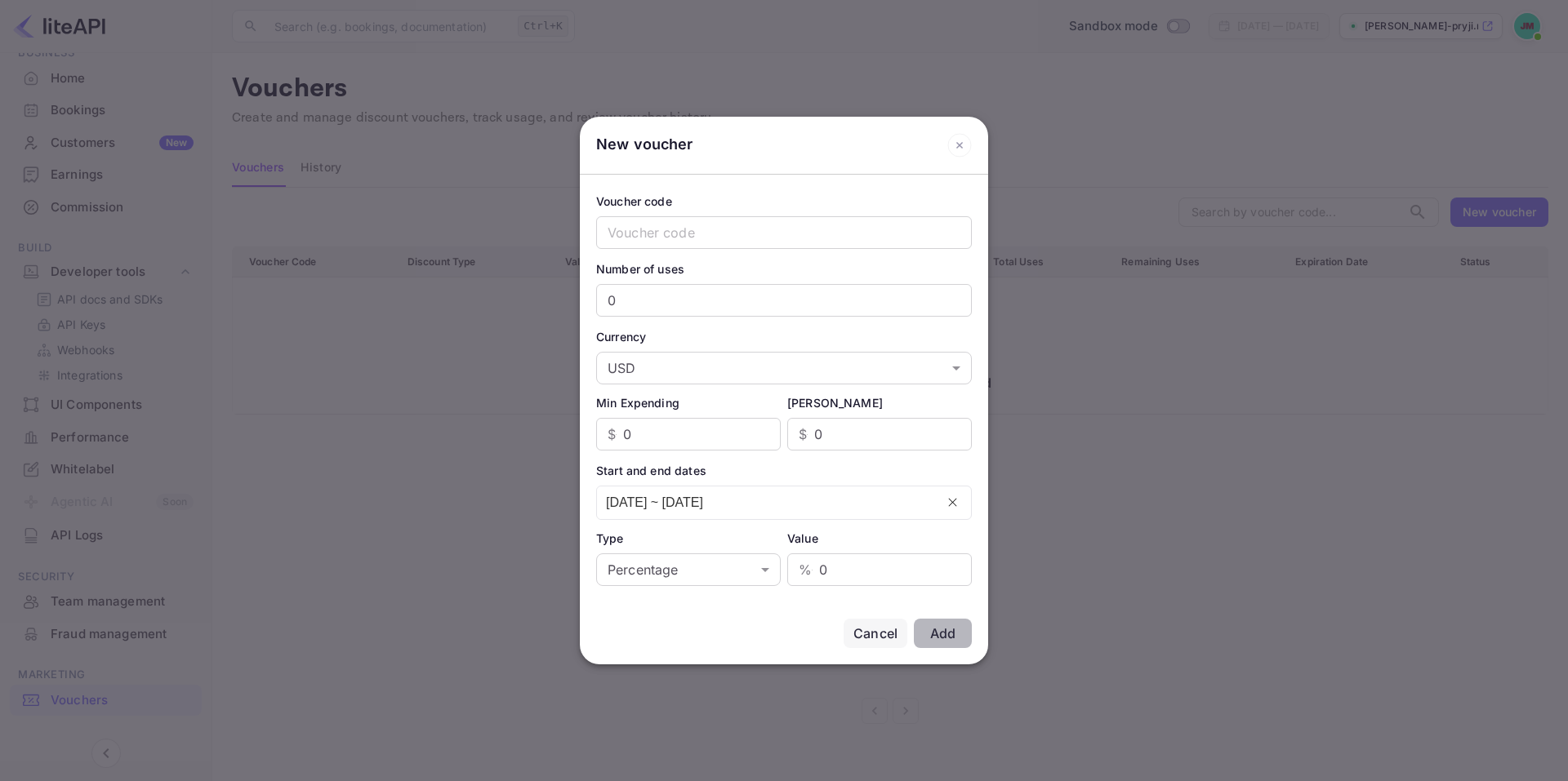
click at [884, 642] on div "Cancel" at bounding box center [875, 633] width 44 height 19
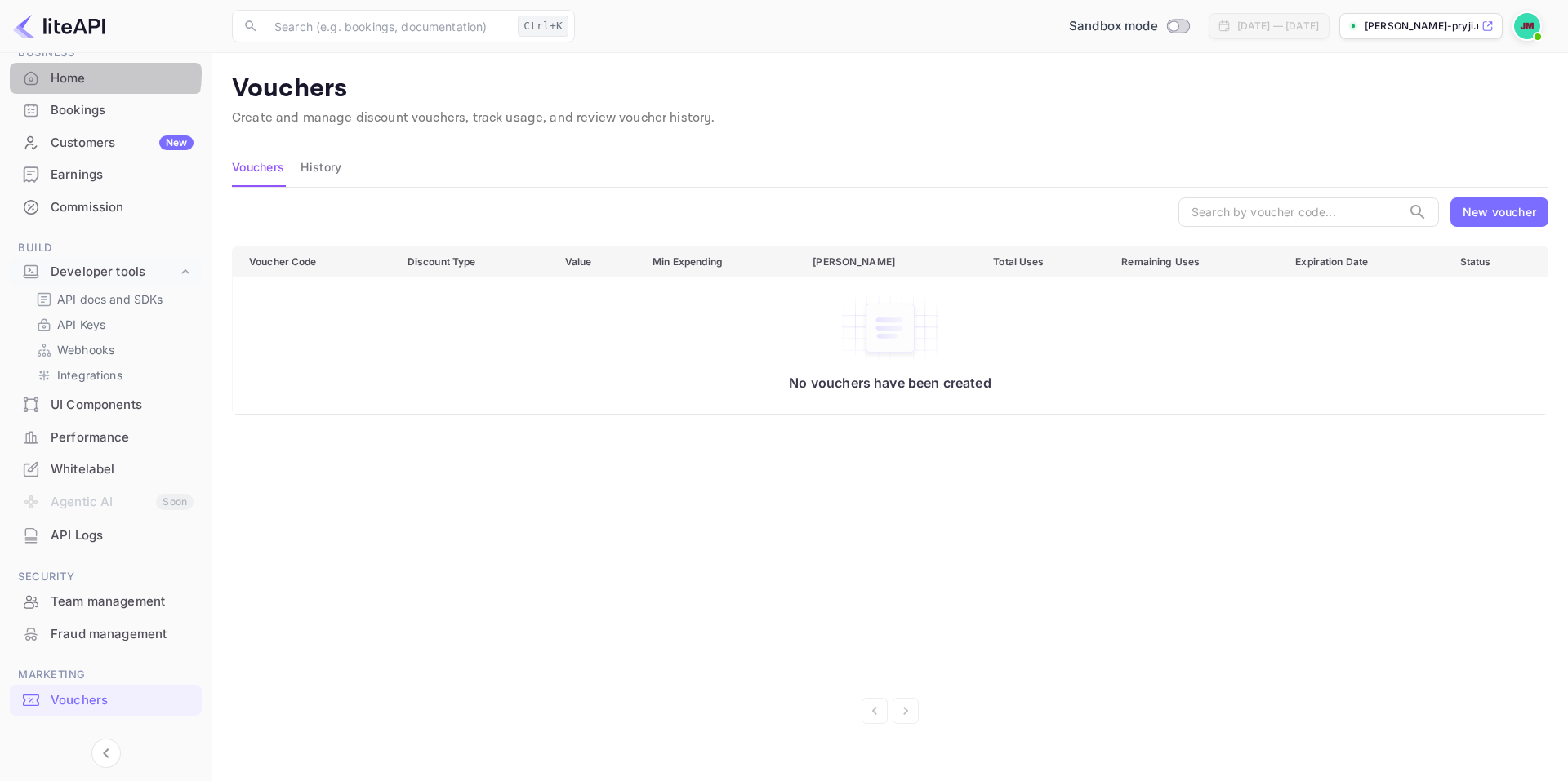
click at [96, 74] on div "Home" at bounding box center [122, 79] width 143 height 18
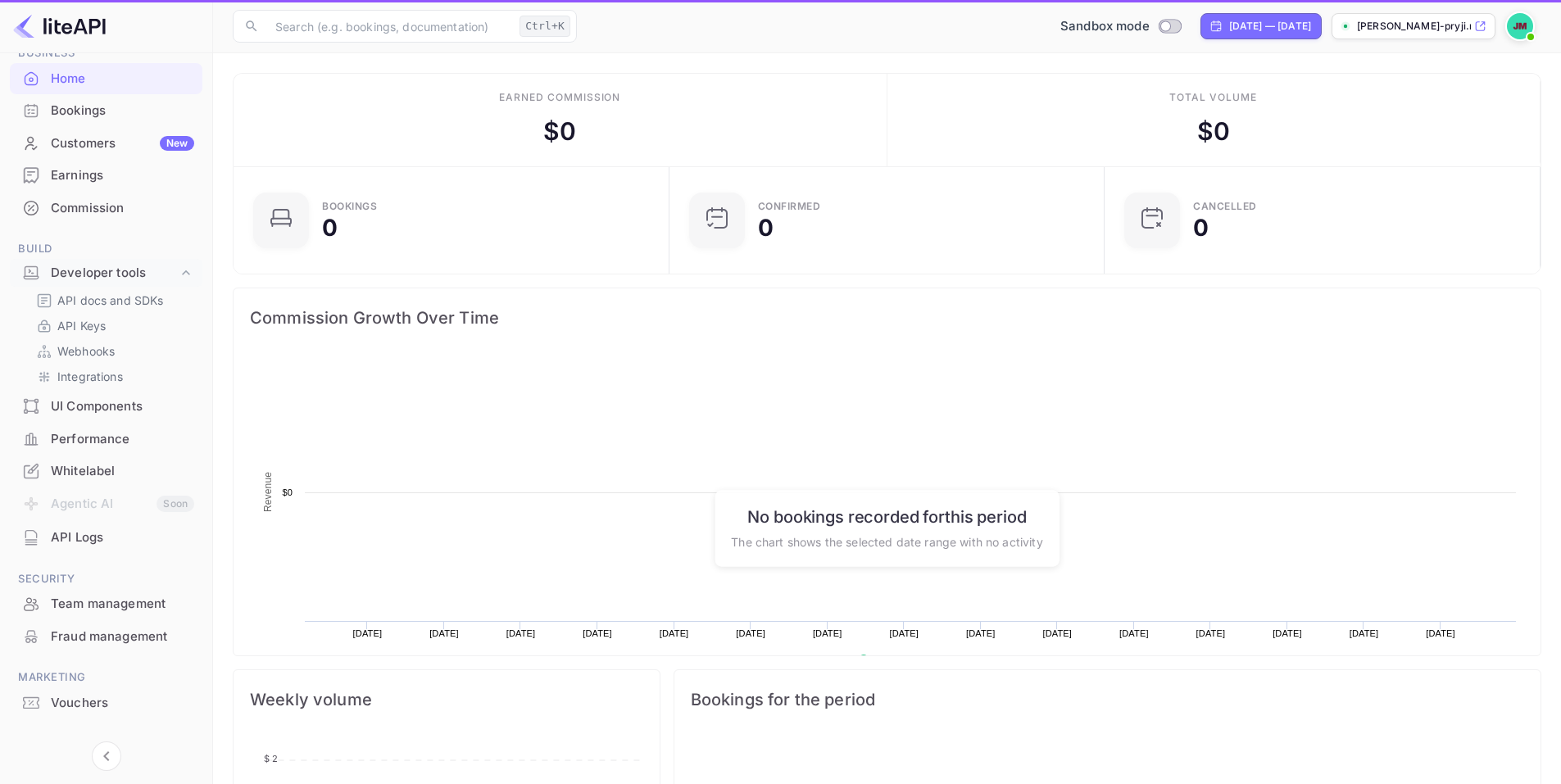
scroll to position [254, 413]
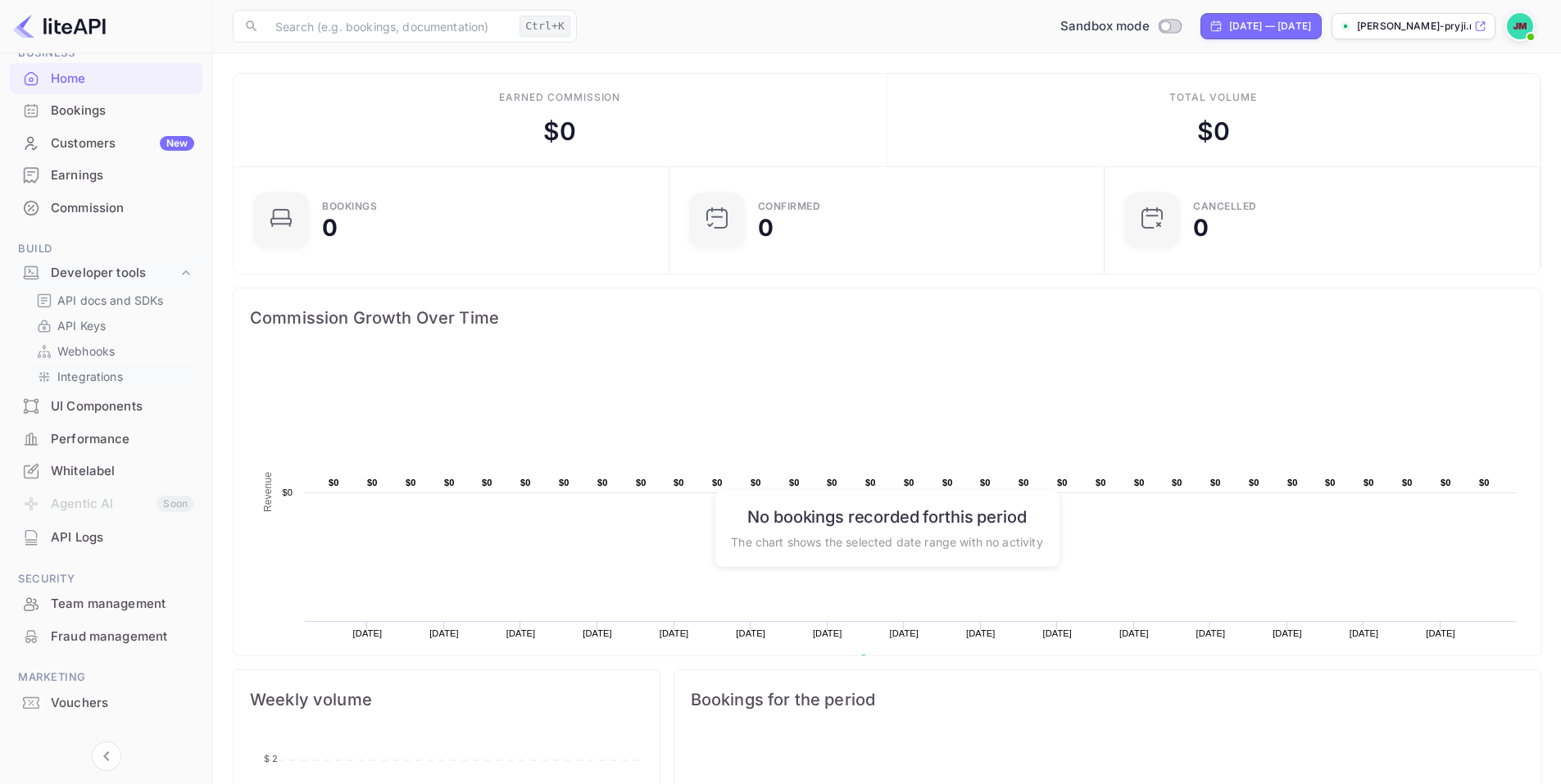
click at [86, 372] on p "Integrations" at bounding box center [90, 376] width 66 height 17
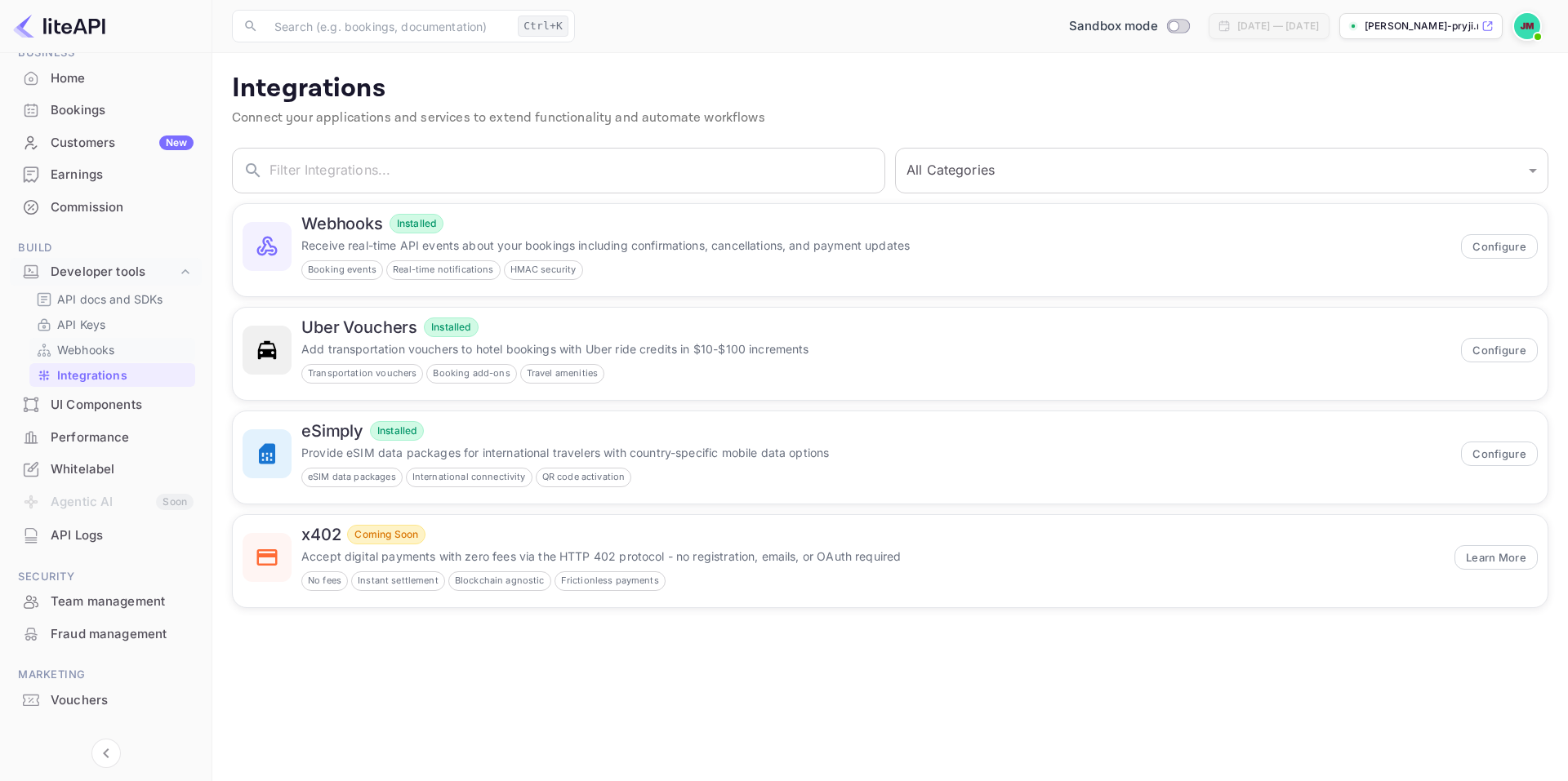
click at [119, 351] on link "Webhooks" at bounding box center [112, 349] width 153 height 17
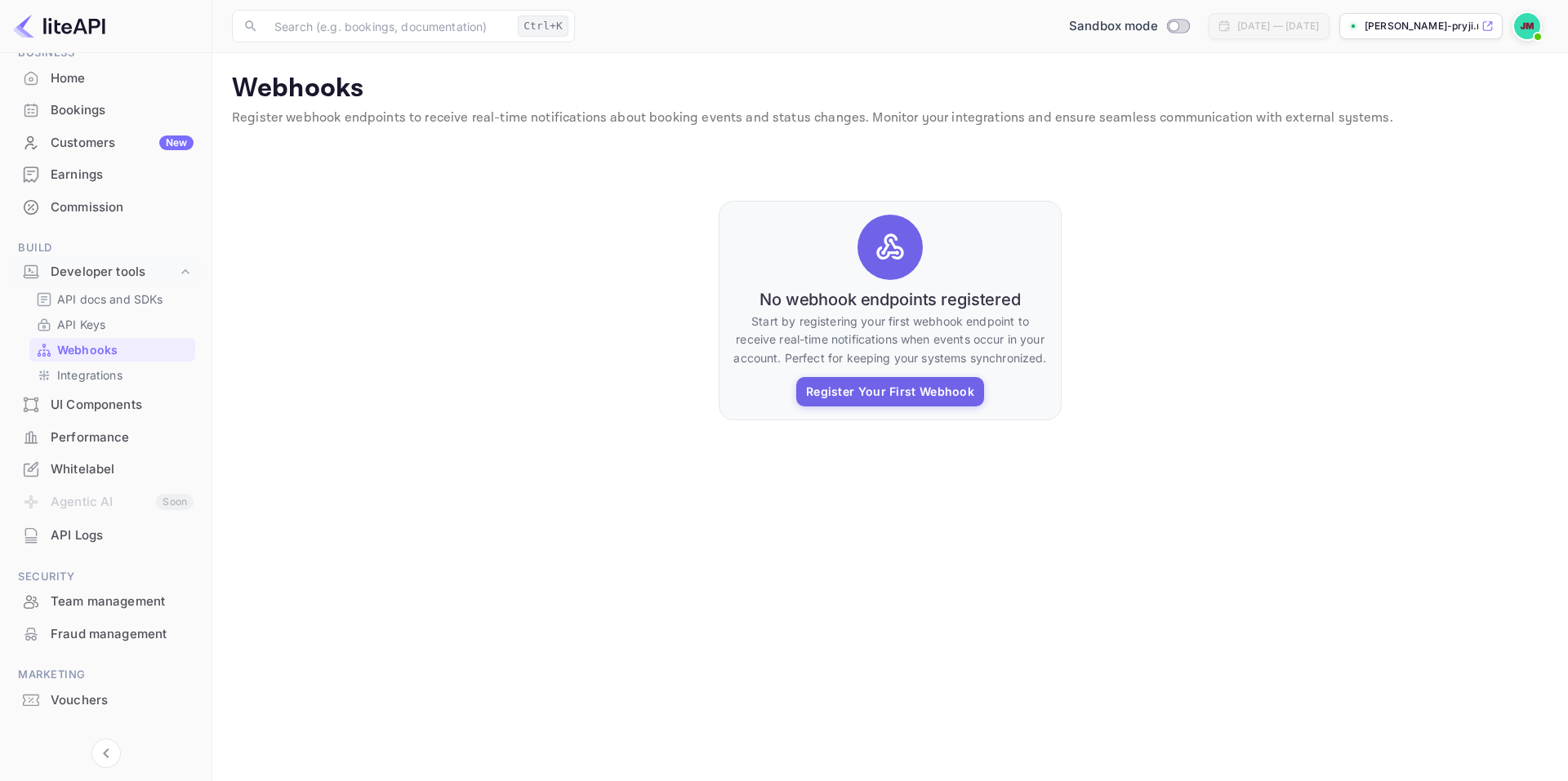
click at [79, 89] on div "Home" at bounding box center [106, 79] width 192 height 32
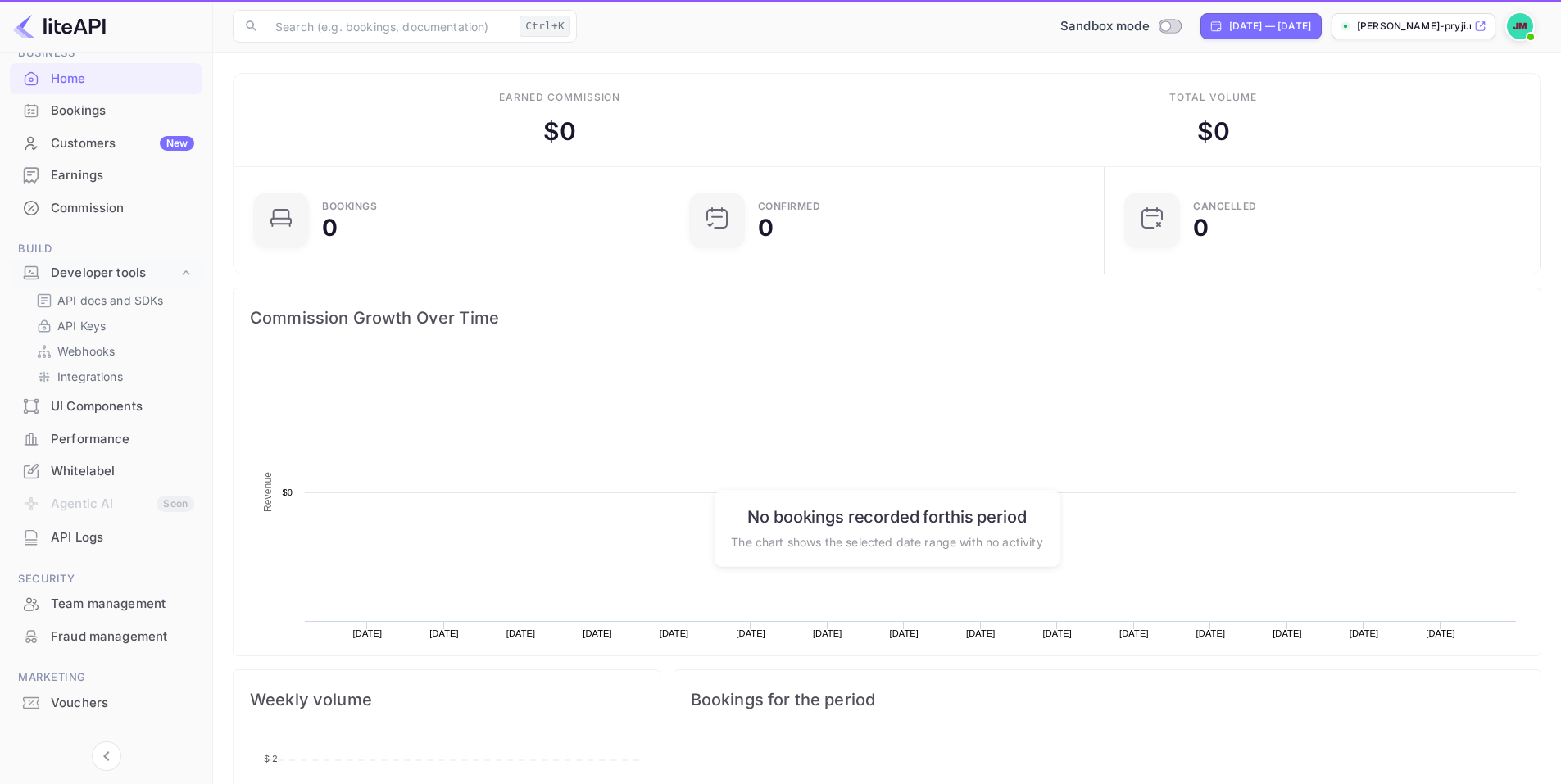
scroll to position [254, 413]
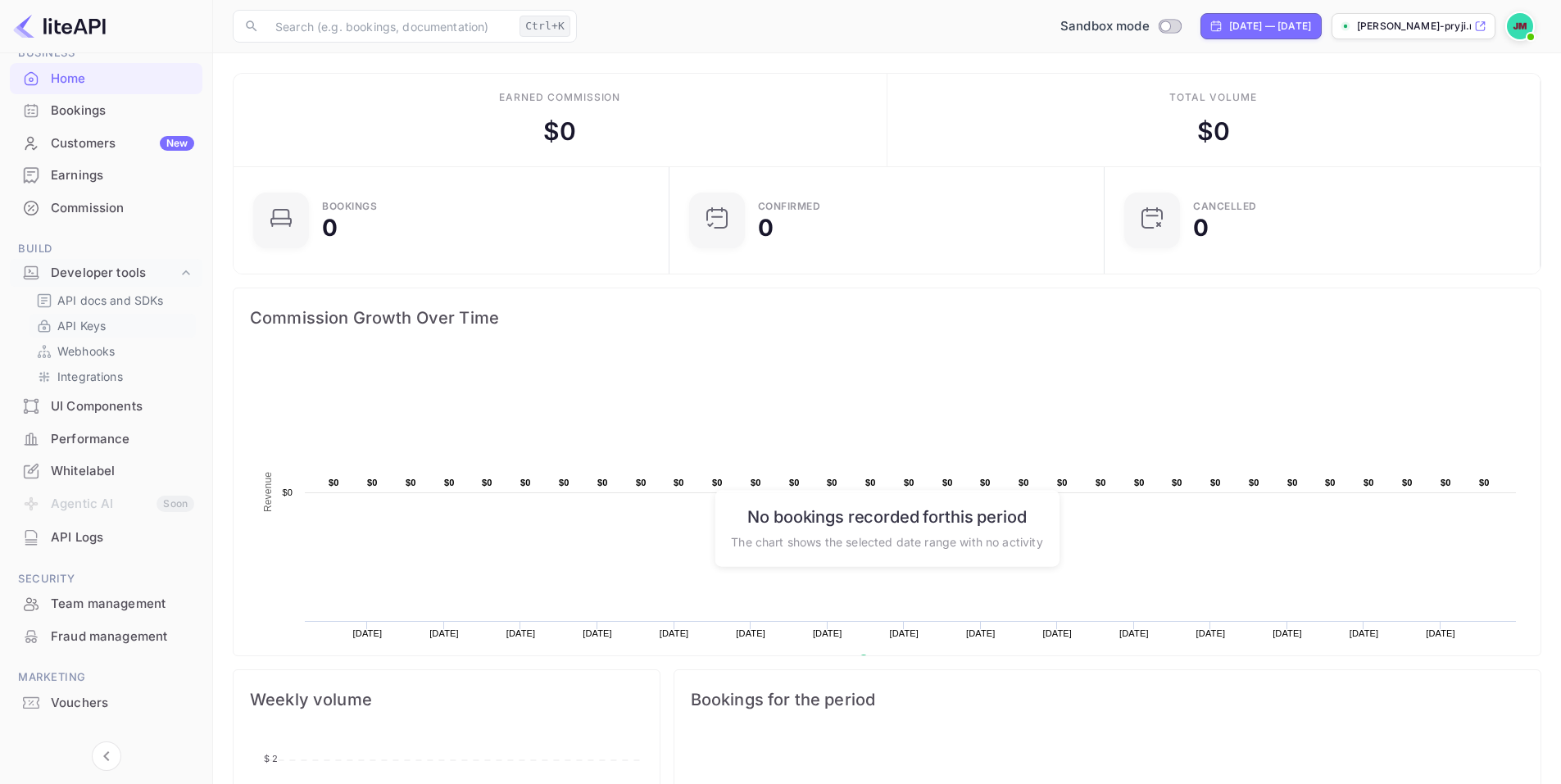
click at [93, 326] on p "API Keys" at bounding box center [81, 326] width 48 height 17
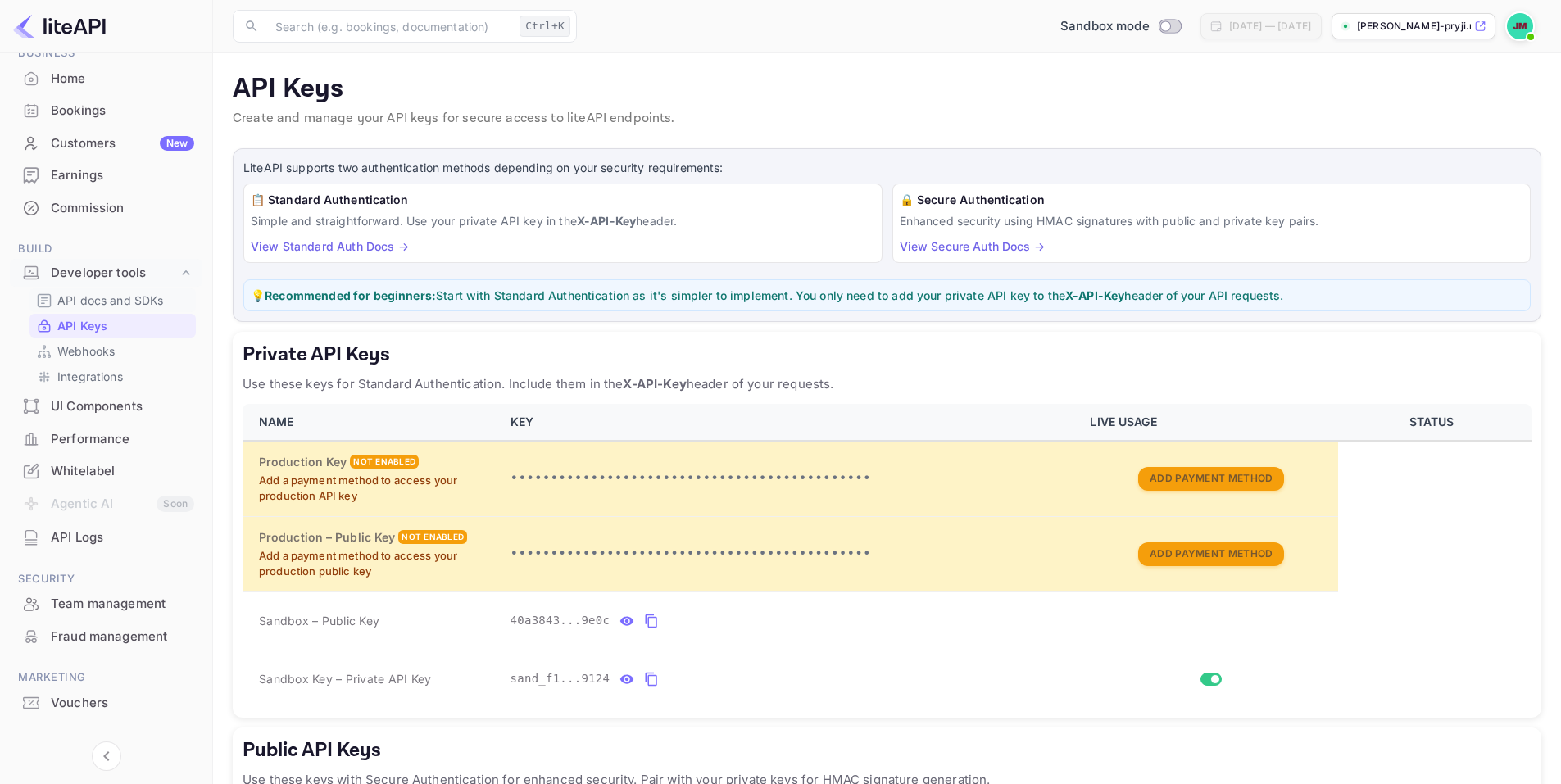
click at [101, 296] on p "API docs and SDKs" at bounding box center [110, 300] width 107 height 17
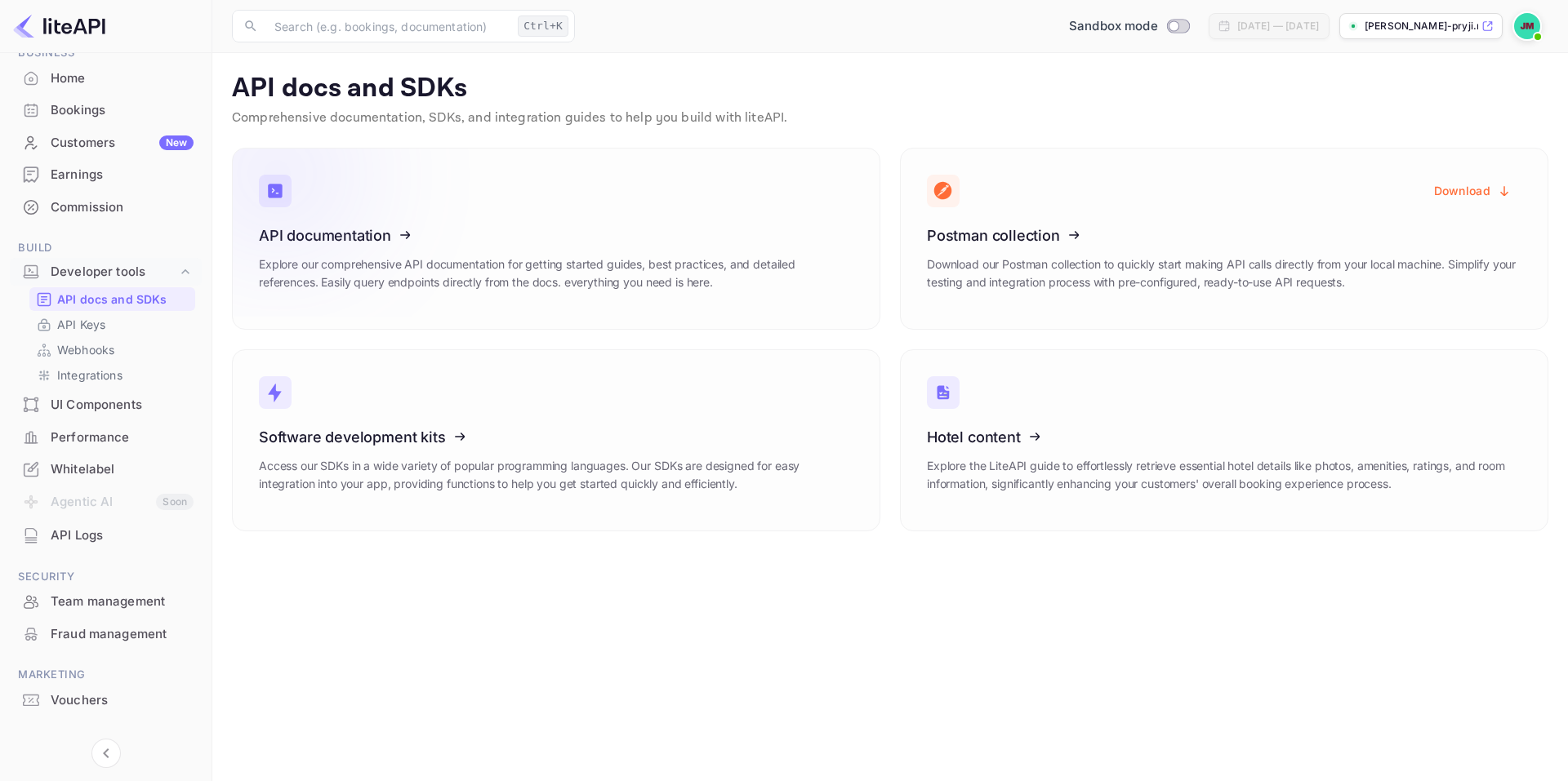
click at [428, 244] on icon at bounding box center [360, 232] width 254 height 168
click at [422, 439] on icon at bounding box center [360, 434] width 254 height 168
click at [969, 443] on icon at bounding box center [1027, 434] width 254 height 168
